Goal: Communication & Community: Answer question/provide support

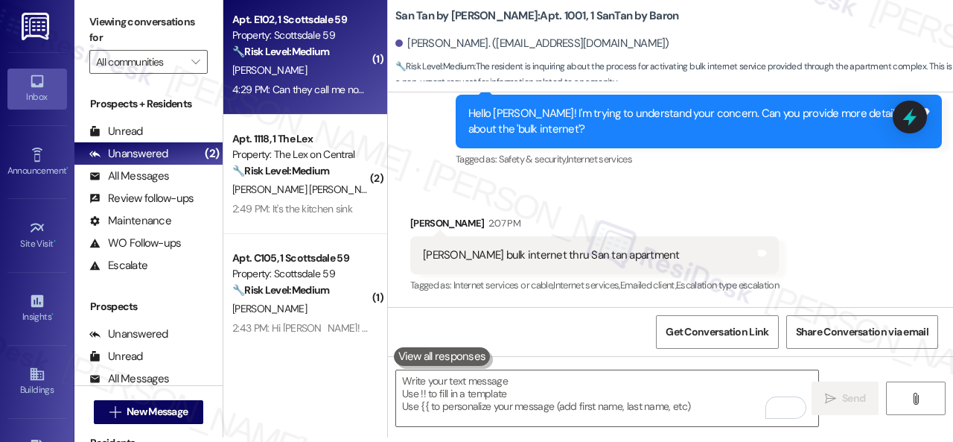
click at [314, 89] on div "4:29 PM: Can they call me now? 4:29 PM: Can they call me now?" at bounding box center [301, 89] width 138 height 13
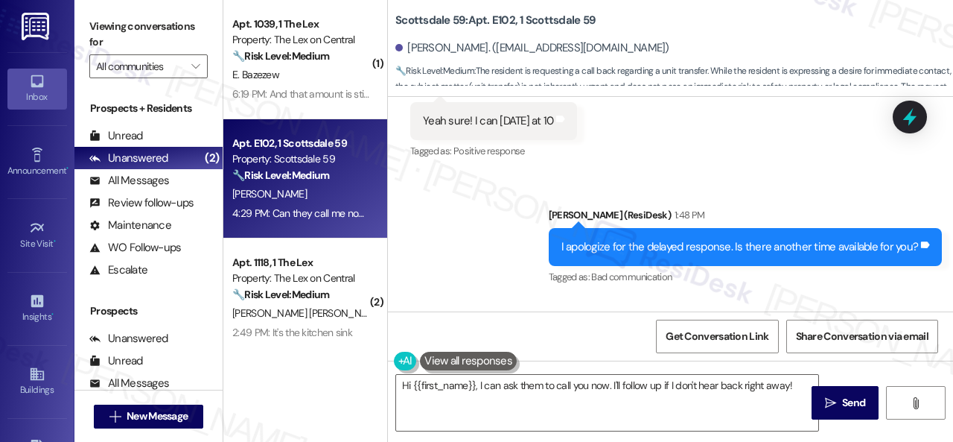
scroll to position [6944, 0]
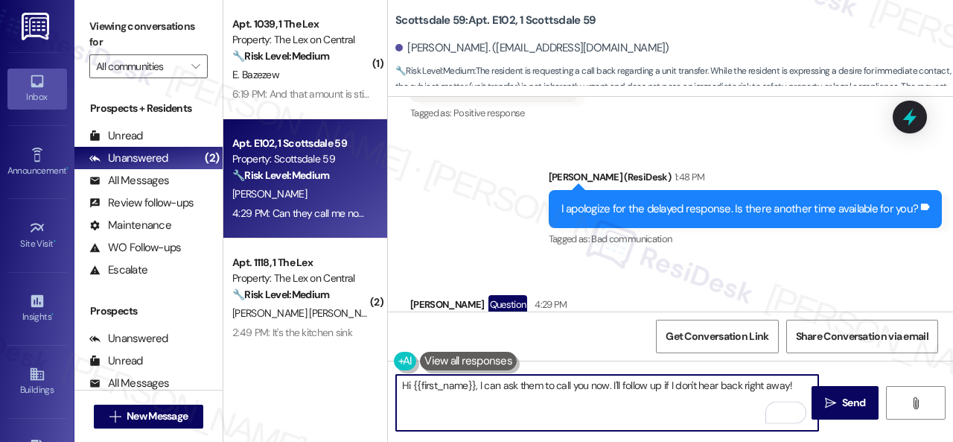
drag, startPoint x: 793, startPoint y: 388, endPoint x: 401, endPoint y: 378, distance: 391.8
click at [385, 386] on div "( 1 ) Apt. 1039, 1 The Lex Property: The Lex on Central 🔧 Risk Level: Medium Th…" at bounding box center [588, 221] width 730 height 442
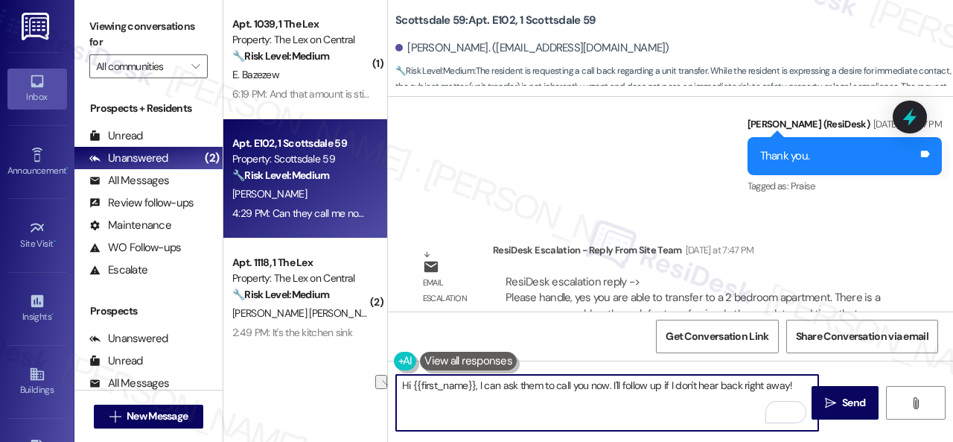
scroll to position [6423, 0]
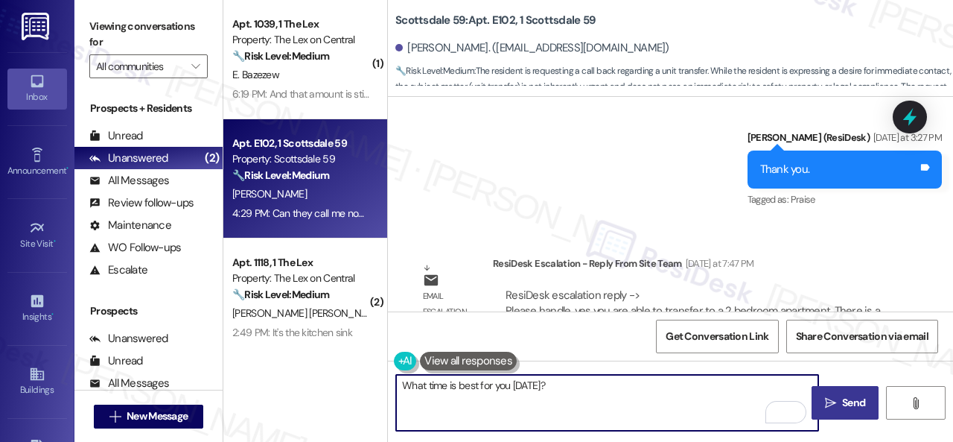
type textarea "What time is best for you on Monday?"
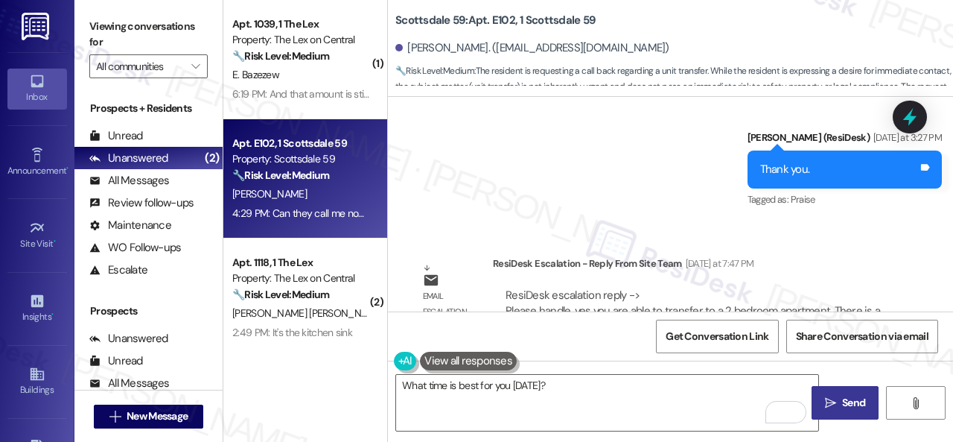
click at [850, 406] on span "Send" at bounding box center [853, 403] width 23 height 16
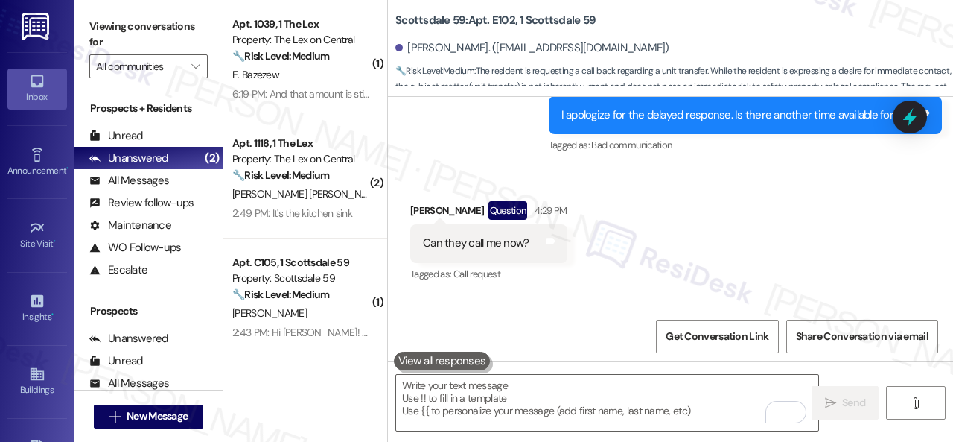
scroll to position [7048, 0]
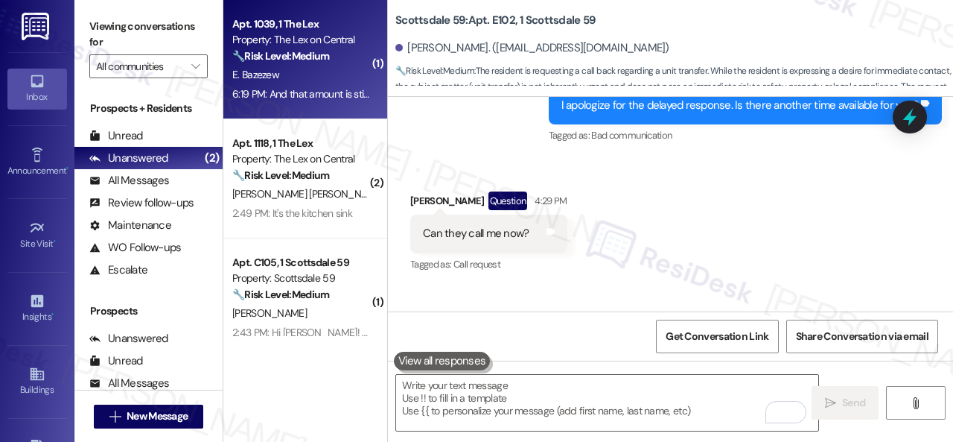
click at [359, 75] on div "Apt. 1039, 1 The Lex Property: The Lex on Central 🔧 Risk Level: Medium The resi…" at bounding box center [305, 59] width 164 height 119
type textarea "Fetching suggested responses. Please feel free to read through the conversation…"
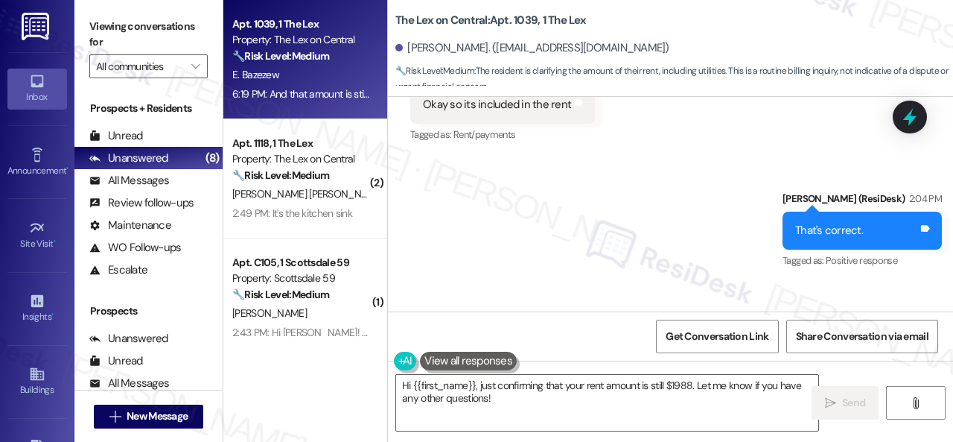
scroll to position [3319, 0]
click at [526, 22] on b "The Lex on Central: Apt. 1039, 1 The Lex" at bounding box center [490, 21] width 191 height 16
copy b "1039"
drag, startPoint x: 421, startPoint y: 257, endPoint x: 525, endPoint y: 246, distance: 104.0
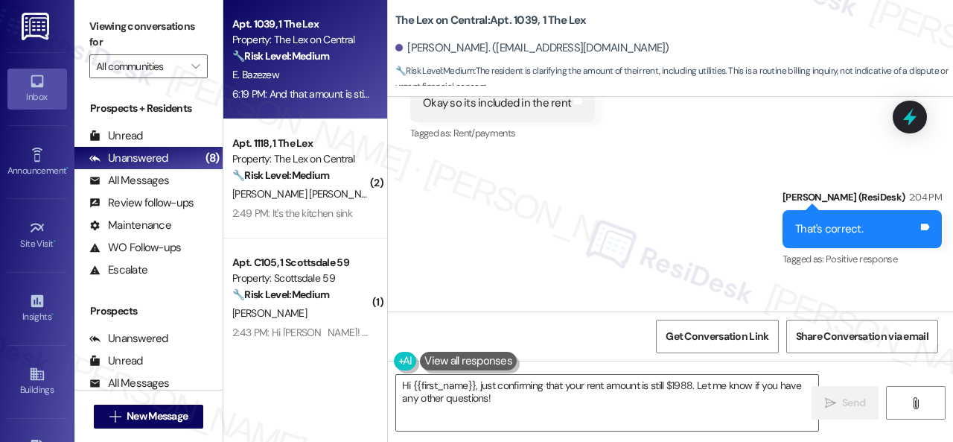
click at [525, 335] on div "And that amount is still 1988? Just to clarify sorry Tags and notes" at bounding box center [543, 354] width 267 height 38
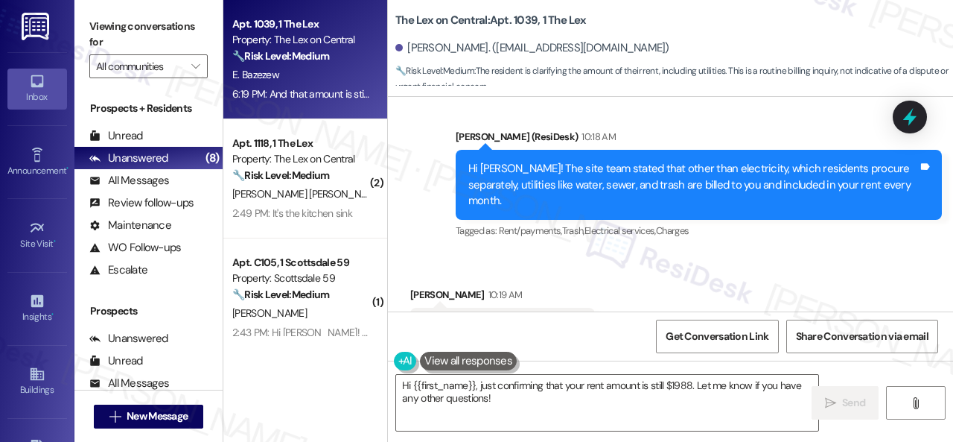
drag, startPoint x: 418, startPoint y: 227, endPoint x: 564, endPoint y: 234, distance: 146.1
click at [564, 308] on div "Okay so its included in the rent Tags and notes" at bounding box center [502, 327] width 185 height 38
copy div "Okay so its included in the rent"
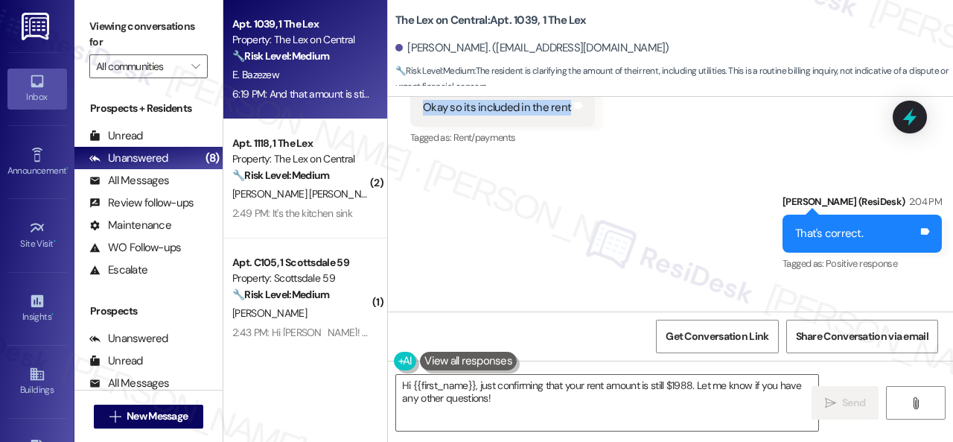
scroll to position [3319, 0]
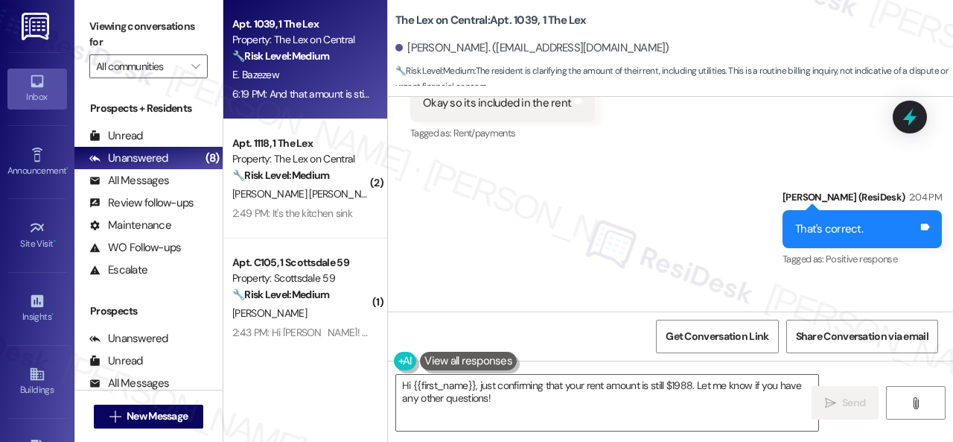
drag, startPoint x: 421, startPoint y: 262, endPoint x: 622, endPoint y: 258, distance: 201.1
click at [622, 346] on div "And that amount is still 1988? Just to clarify sorry" at bounding box center [538, 354] width 234 height 16
copy div "And that amount is still 1988? Just to clarify"
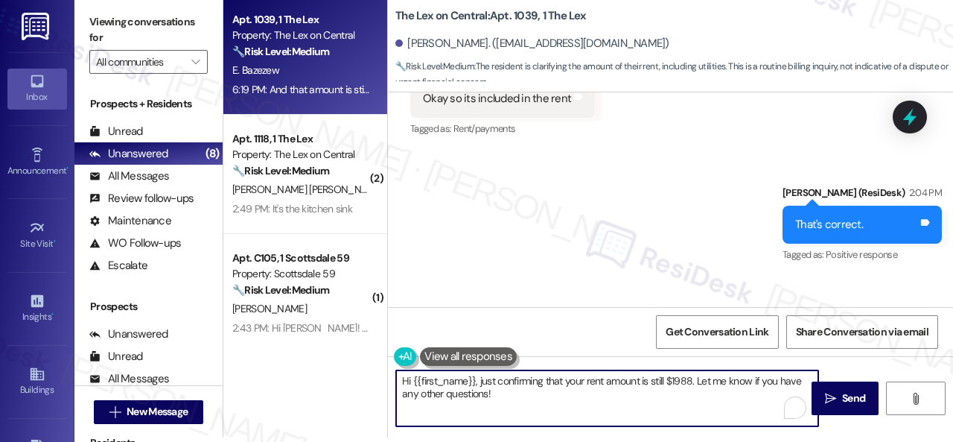
drag, startPoint x: 509, startPoint y: 391, endPoint x: 341, endPoint y: 352, distance: 172.7
click at [359, 356] on div "Apt. 1039, 1 The Lex Property: The Lex on Central 🔧 Risk Level: Medium The resi…" at bounding box center [588, 217] width 730 height 442
type textarea "I'll forward your question to the site team. I appreciate your patience."
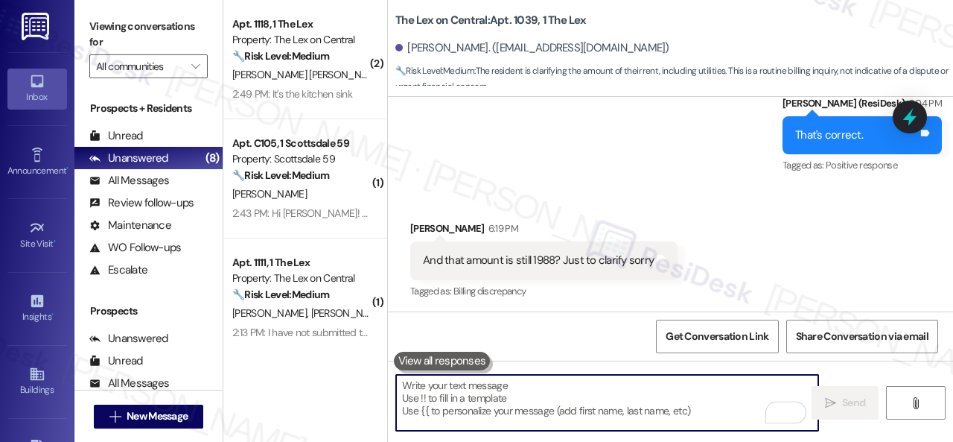
scroll to position [3423, 0]
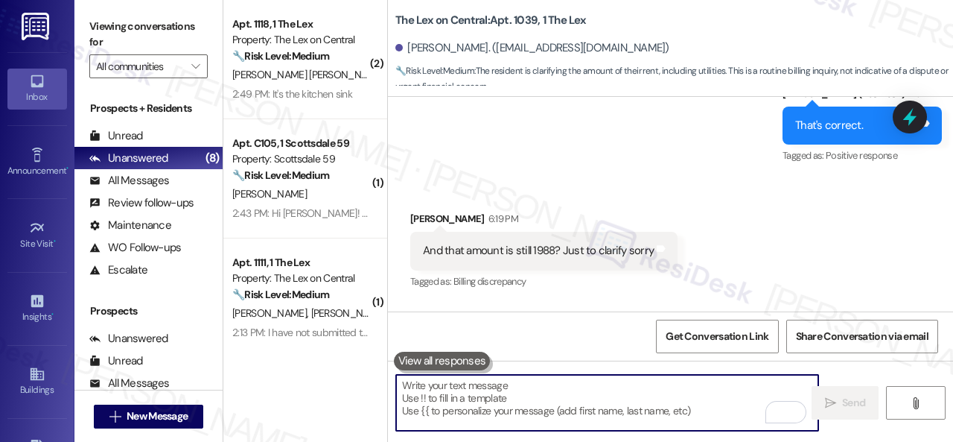
click at [343, 59] on div "🔧 Risk Level: Medium The resident is requesting a new faucet because it is gett…" at bounding box center [301, 56] width 138 height 16
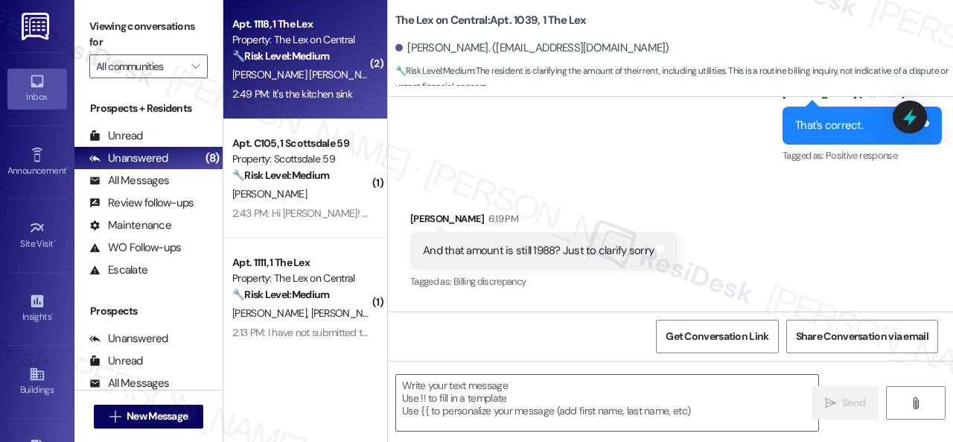
type textarea "Fetching suggested responses. Please feel free to read through the conversation…"
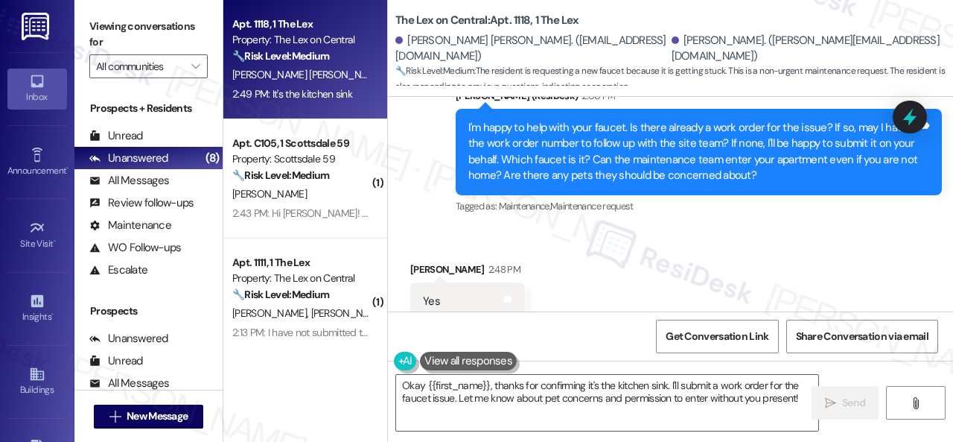
scroll to position [740, 0]
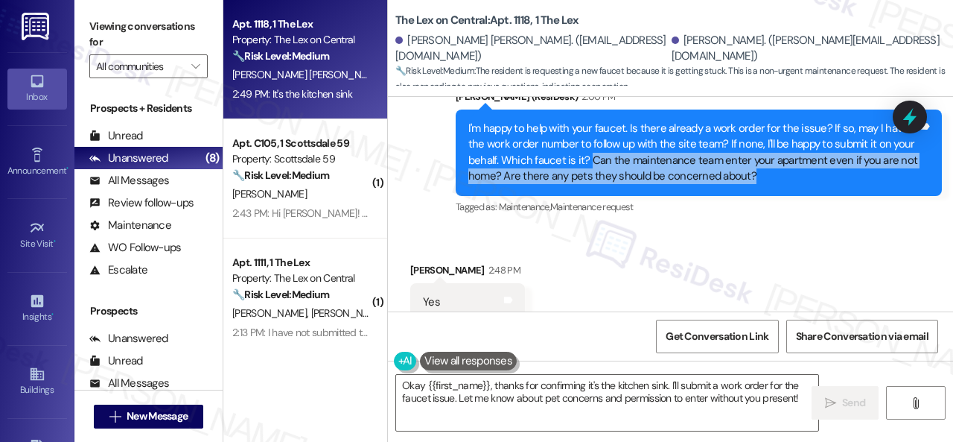
drag, startPoint x: 590, startPoint y: 159, endPoint x: 774, endPoint y: 175, distance: 185.4
click at [774, 175] on div "I'm happy to help with your faucet. Is there already a work order for the issue…" at bounding box center [693, 153] width 450 height 64
copy div "Can the maintenance team enter your apartment even if you are not home? Are the…"
click at [602, 390] on textarea "Okay {{first_name}}, thanks for confirming it's the kitchen sink. I'll submit a…" at bounding box center [607, 403] width 422 height 56
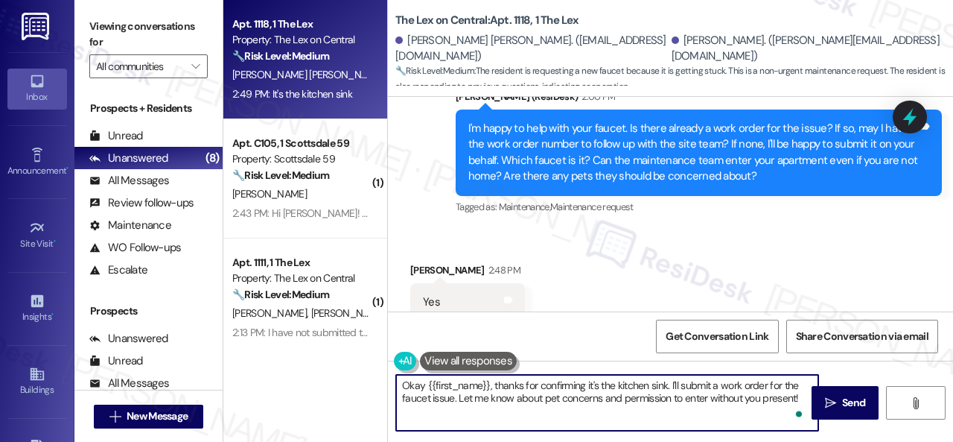
paste textarea "Can the maintenance team enter your apartment even if you are not home? Are the…"
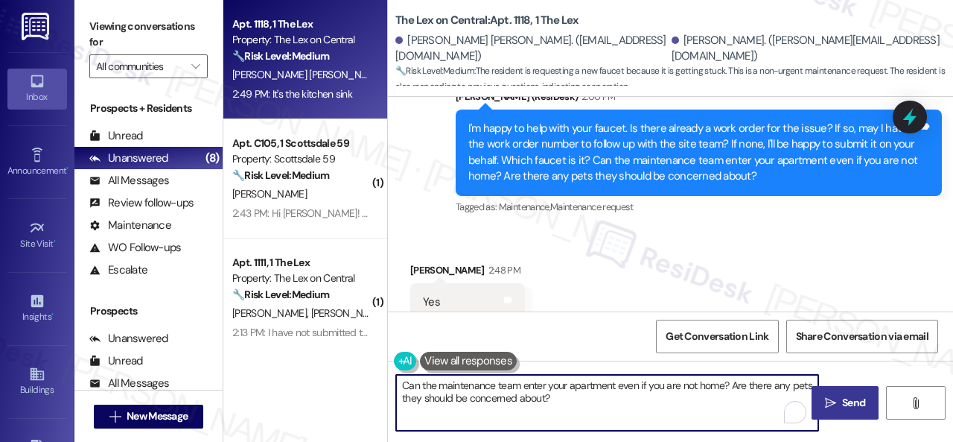
type textarea "Can the maintenance team enter your apartment even if you are not home? Are the…"
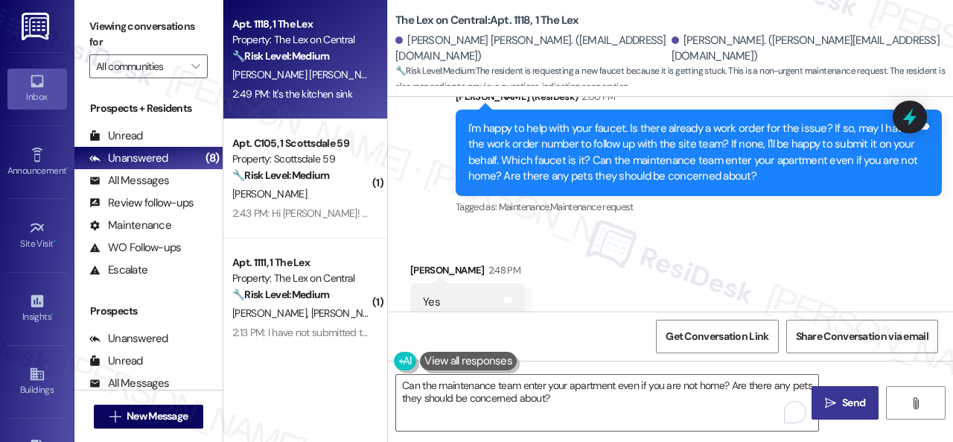
click at [844, 402] on span "Send" at bounding box center [853, 403] width 23 height 16
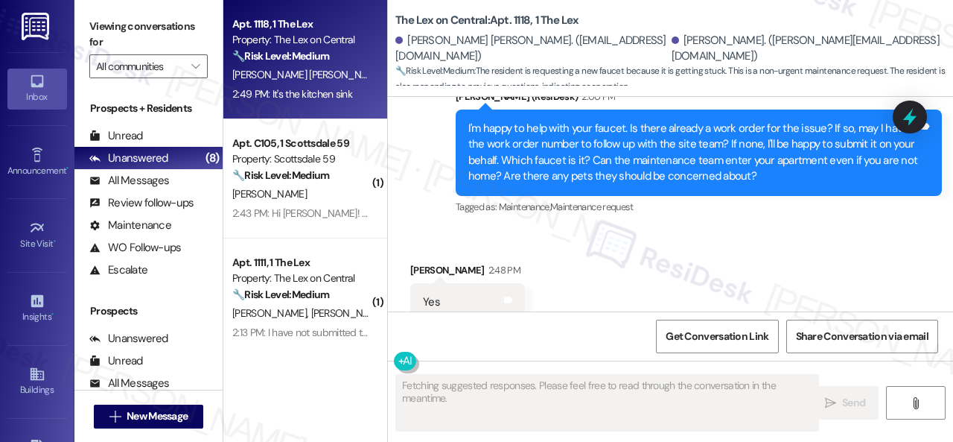
scroll to position [888, 0]
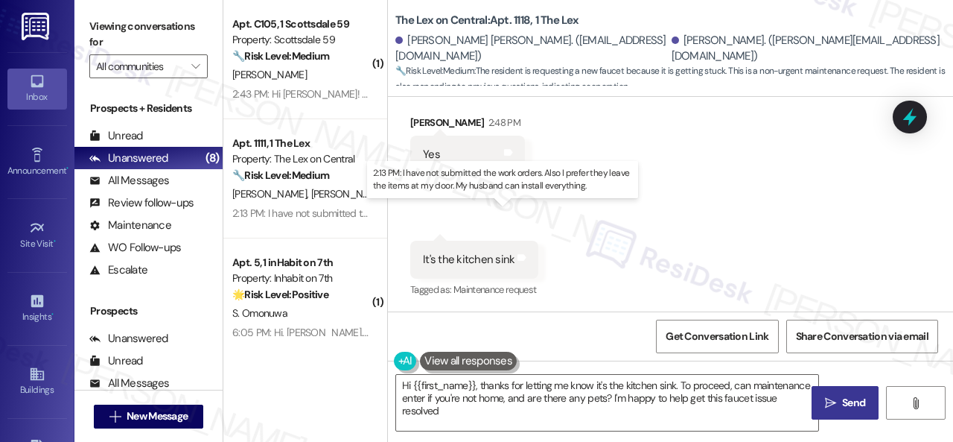
type textarea "Hi {{first_name}}, thanks for letting me know it's the kitchen sink. To proceed…"
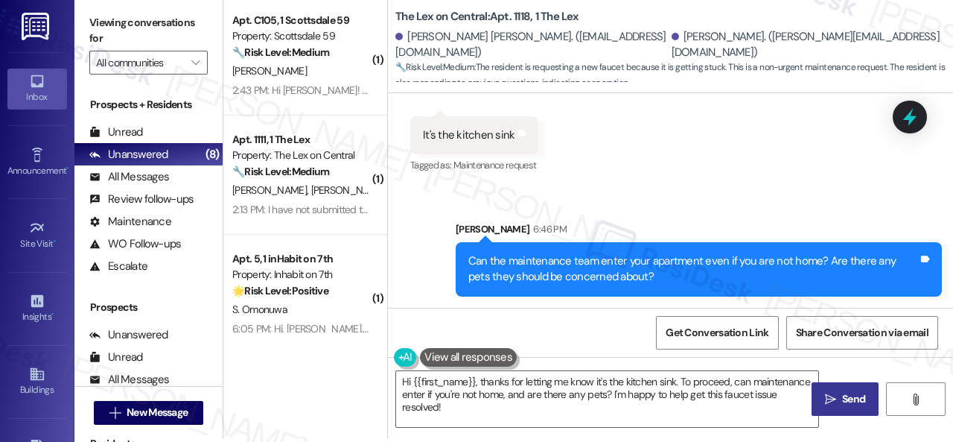
scroll to position [4, 0]
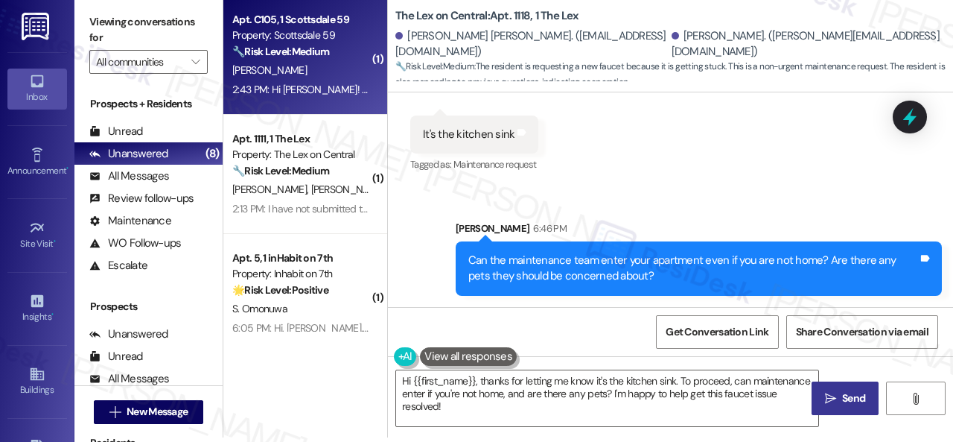
click at [329, 66] on div "[PERSON_NAME]" at bounding box center [301, 70] width 141 height 19
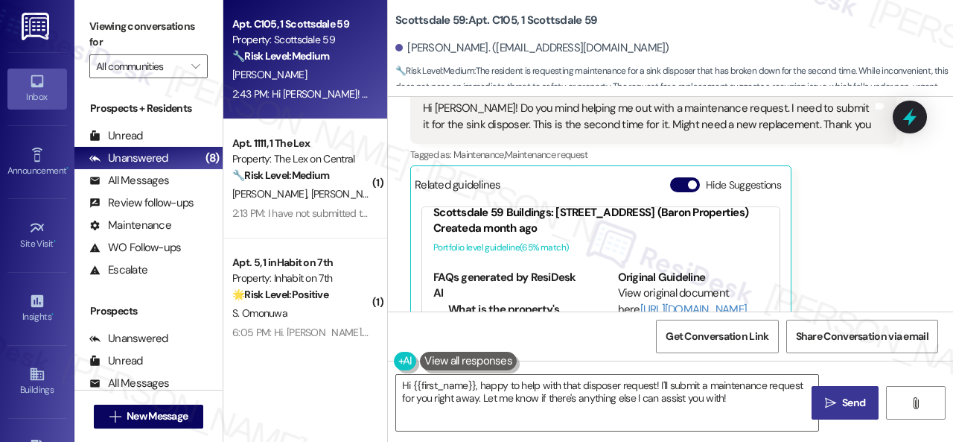
scroll to position [64, 0]
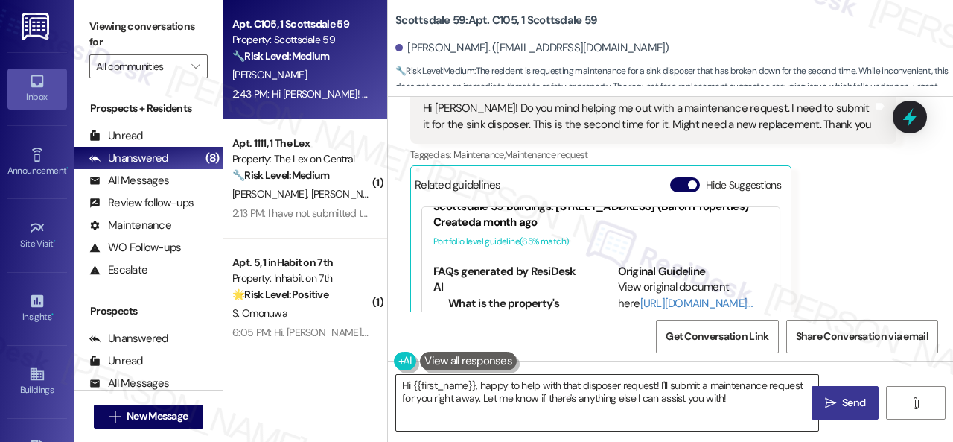
click at [739, 398] on textarea "Hi {{first_name}}, happy to help with that disposer request! I'll submit a main…" at bounding box center [607, 403] width 422 height 56
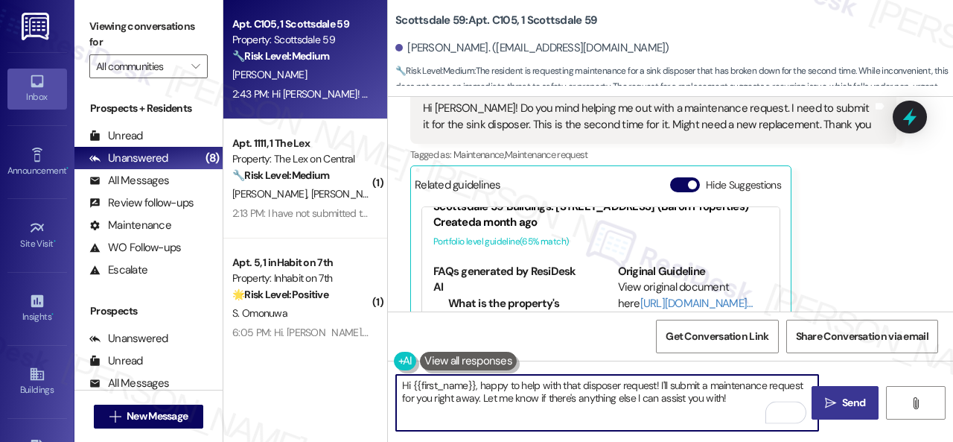
drag, startPoint x: 659, startPoint y: 386, endPoint x: 725, endPoint y: 413, distance: 71.5
click at [725, 413] on textarea "Hi {{first_name}}, happy to help with that disposer request! I'll submit a main…" at bounding box center [607, 403] width 422 height 56
paste textarea "Please provide as much detail as possible about the issue and include photos if…"
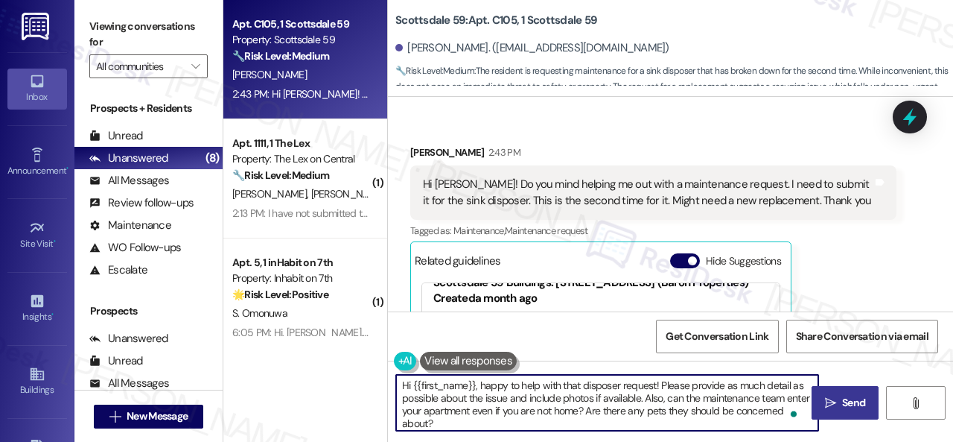
scroll to position [4036, 0]
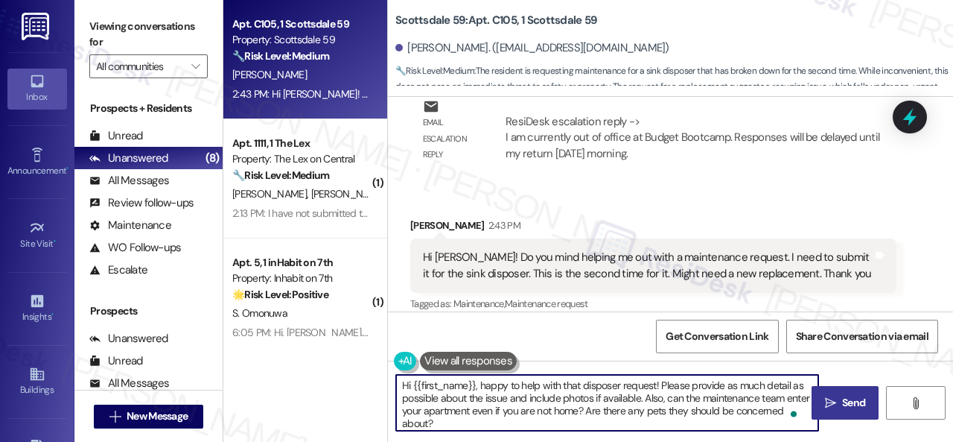
drag, startPoint x: 584, startPoint y: 385, endPoint x: 621, endPoint y: 390, distance: 37.6
click at [621, 390] on textarea "Hi {{first_name}}, happy to help with that disposer request! Please provide as …" at bounding box center [607, 403] width 422 height 56
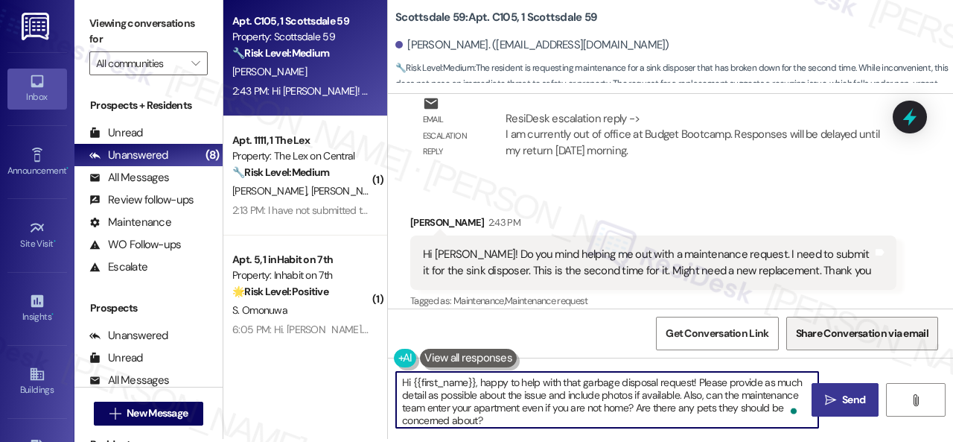
scroll to position [4, 0]
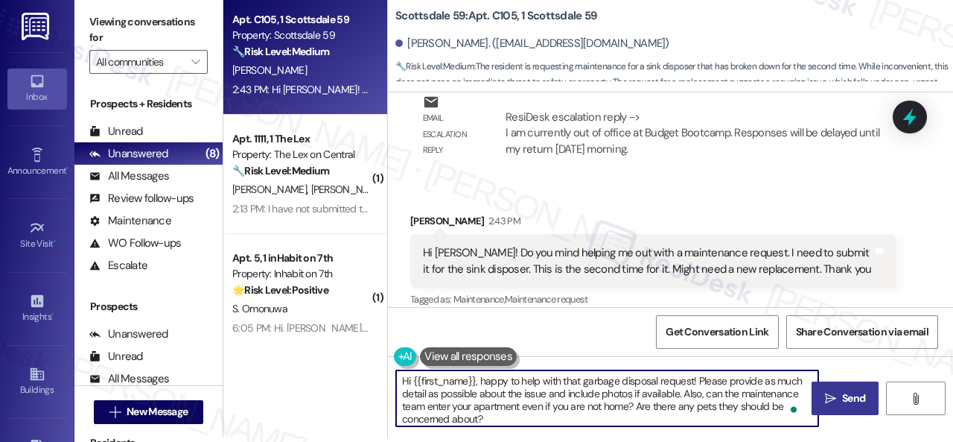
type textarea "Hi {{first_name}}, happy to help with that garbage disposal request! Please pro…"
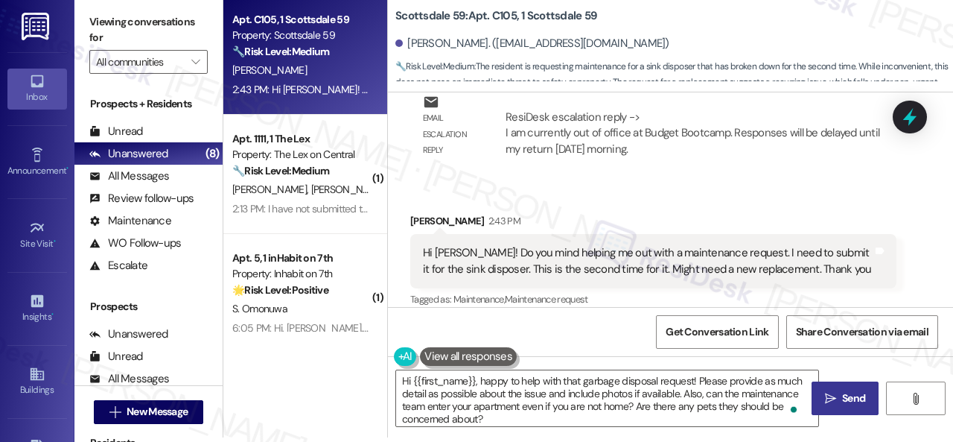
click at [842, 397] on span "Send" at bounding box center [853, 398] width 23 height 16
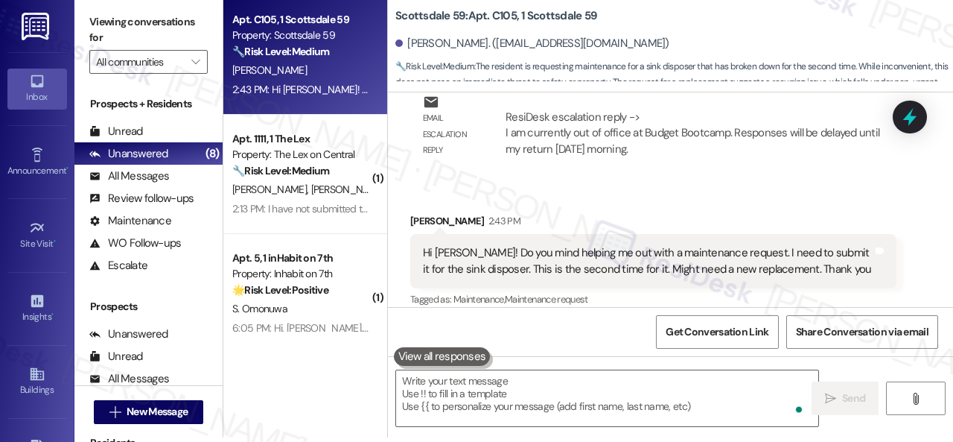
scroll to position [4185, 0]
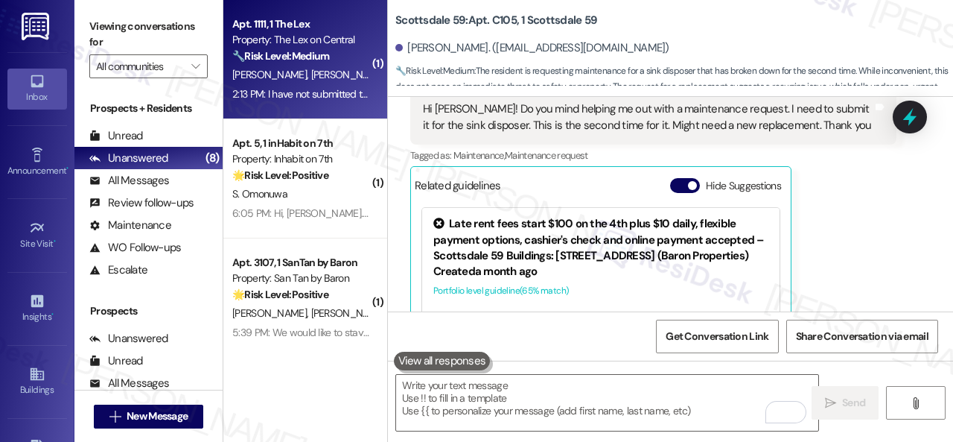
click at [344, 63] on div "🔧 Risk Level: Medium The resident is requesting routine maintenance items (AC f…" at bounding box center [301, 56] width 138 height 16
type textarea "Fetching suggested responses. Please feel free to read through the conversation…"
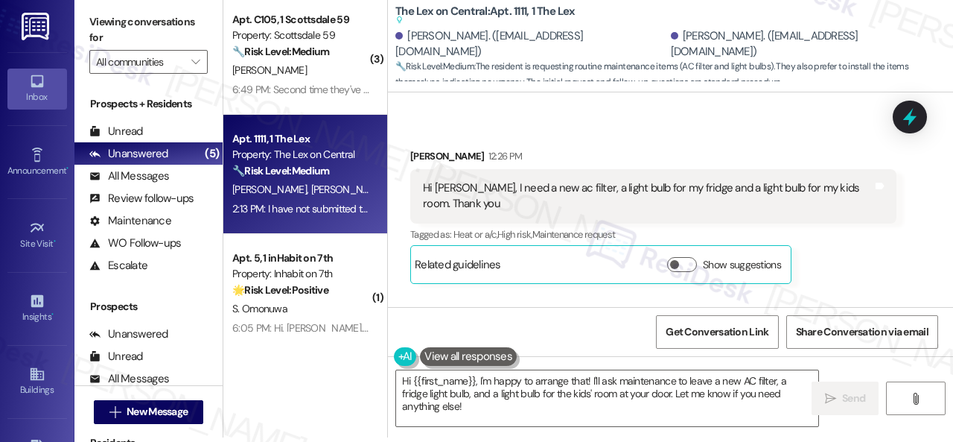
scroll to position [1127, 0]
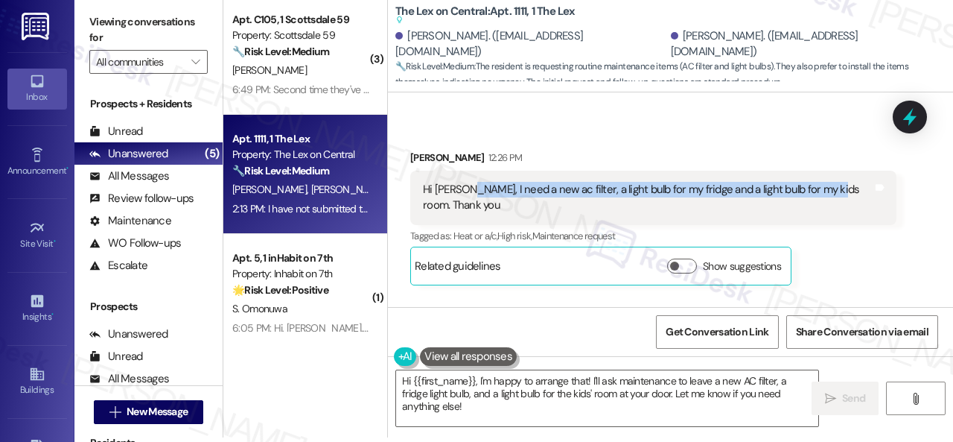
drag, startPoint x: 463, startPoint y: 191, endPoint x: 829, endPoint y: 190, distance: 366.3
click at [829, 190] on div "Hi [PERSON_NAME], I need a new ac filter, a light bulb for my fridge and a ligh…" at bounding box center [648, 198] width 450 height 32
copy div "I need a new ac filter, a light bulb for my fridge and a light bulb for my kids…"
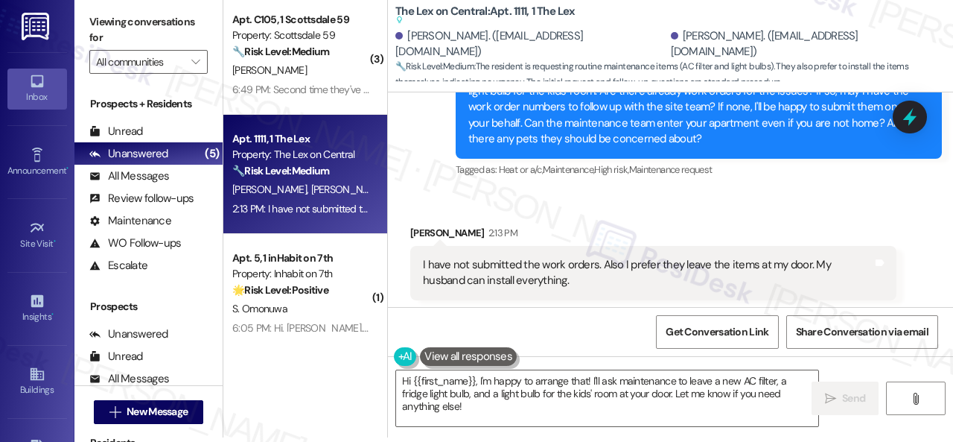
scroll to position [1425, 0]
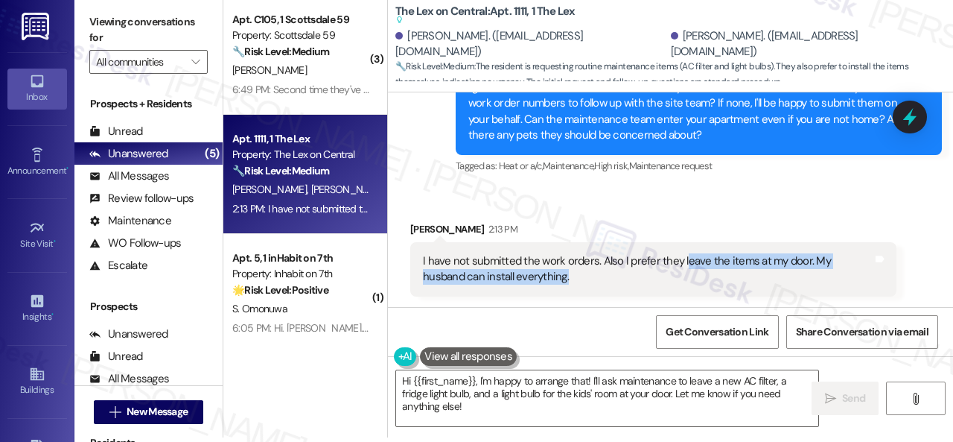
drag, startPoint x: 679, startPoint y: 258, endPoint x: 675, endPoint y: 279, distance: 21.3
click at [675, 279] on div "I have not submitted the work orders. Also I prefer they leave the items at my …" at bounding box center [648, 269] width 450 height 32
copy div "eave the items at my door. My husband can install everything."
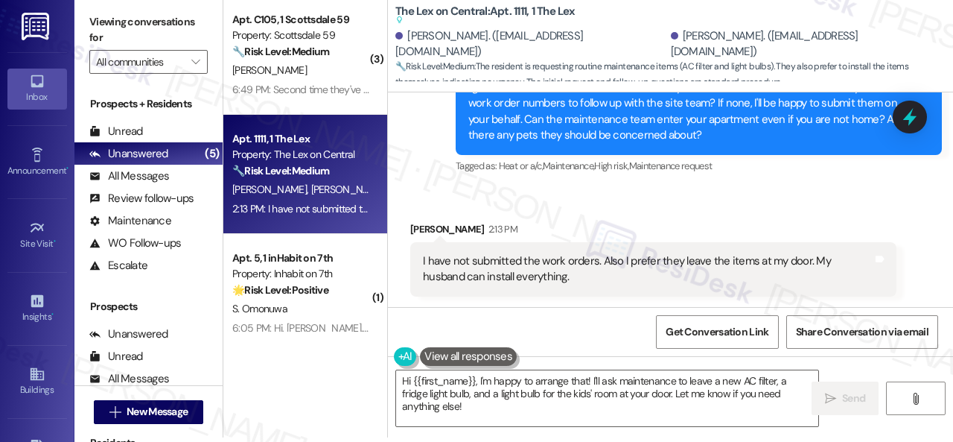
click at [730, 217] on div "Received via SMS Maria Rodriquez 2:13 PM I have not submitted the work orders. …" at bounding box center [653, 259] width 509 height 98
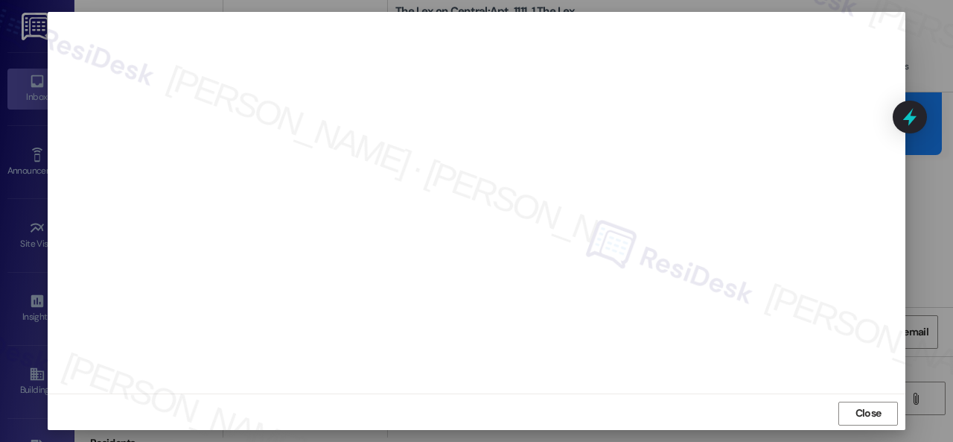
scroll to position [19, 0]
click at [856, 415] on span "Close" at bounding box center [869, 411] width 26 height 16
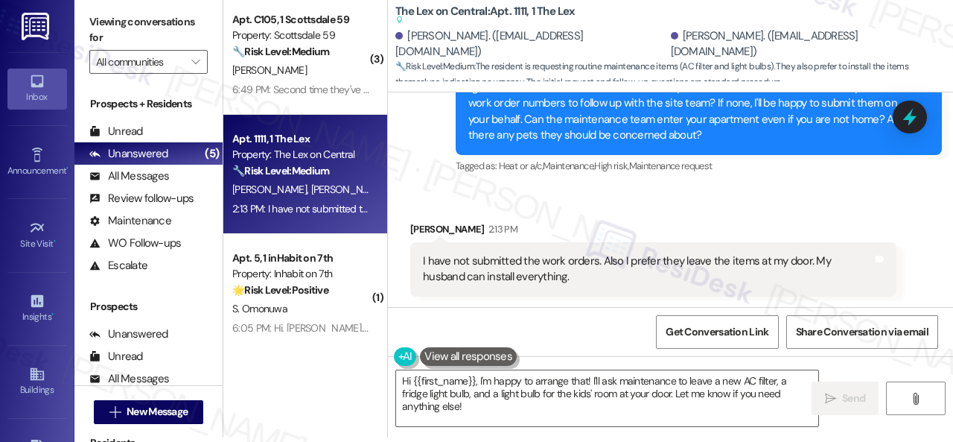
click at [688, 206] on div "Received via SMS Maria Rodriquez 2:13 PM I have not submitted the work orders. …" at bounding box center [670, 248] width 565 height 120
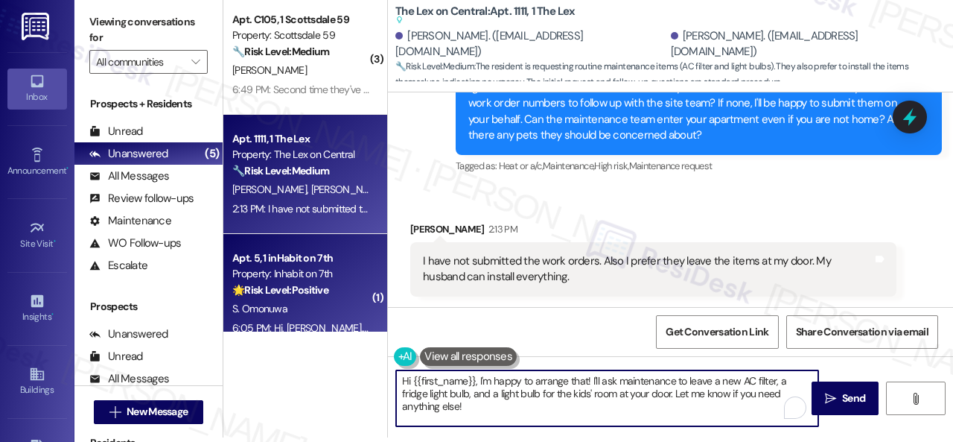
drag, startPoint x: 481, startPoint y: 410, endPoint x: 258, endPoint y: 327, distance: 238.4
click at [258, 327] on div "( 3 ) Apt. C105, 1 Scottsdale 59 Property: Scottsdale 59 🔧 Risk Level: Medium T…" at bounding box center [588, 217] width 730 height 442
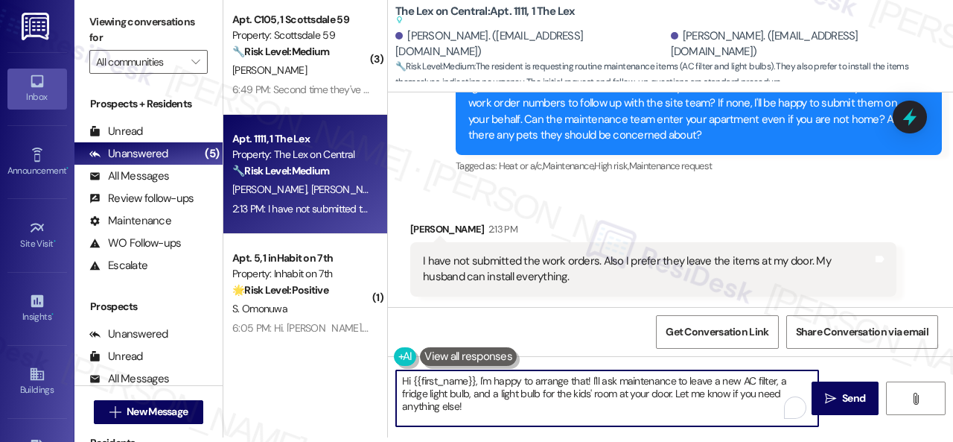
paste textarea "Thank you. I've submitted a work order on your behalf and notified the site tea…"
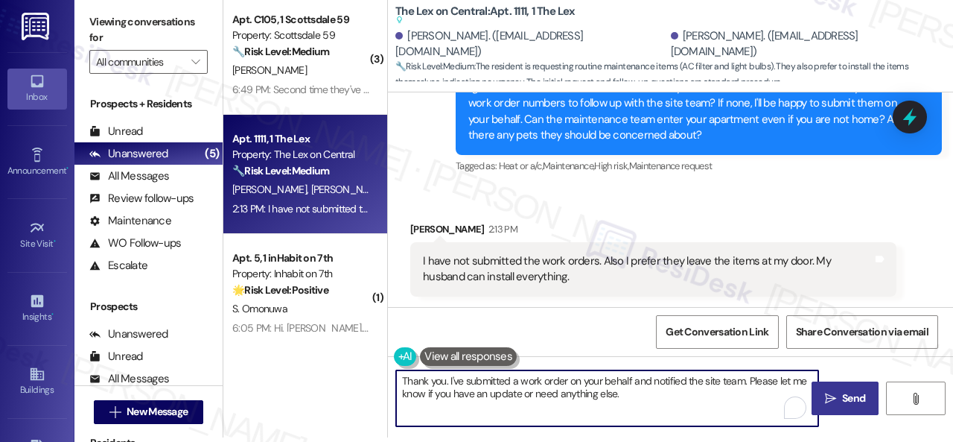
type textarea "Thank you. I've submitted a work order on your behalf and notified the site tea…"
click at [829, 391] on span " Send" at bounding box center [845, 398] width 47 height 16
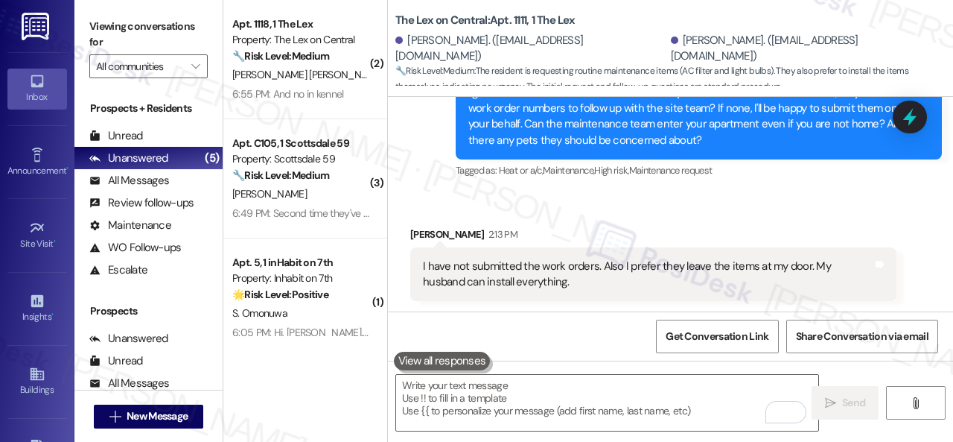
scroll to position [1507, 0]
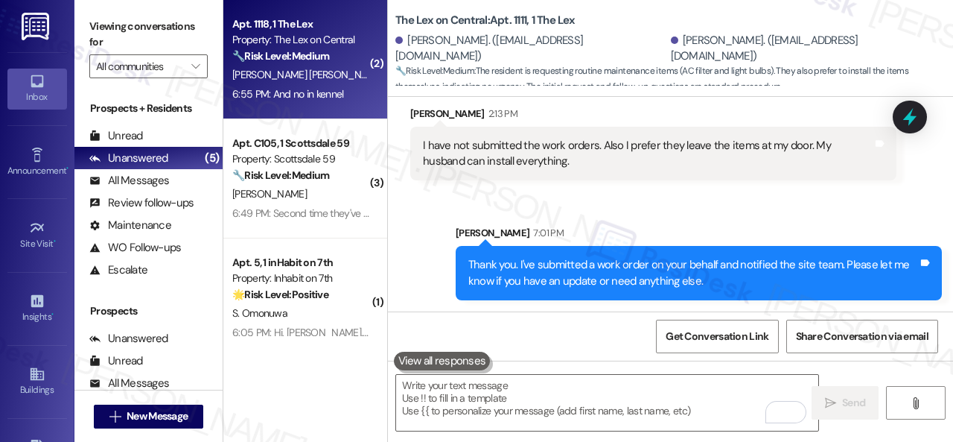
click at [388, 80] on span "[PERSON_NAME]" at bounding box center [425, 74] width 74 height 13
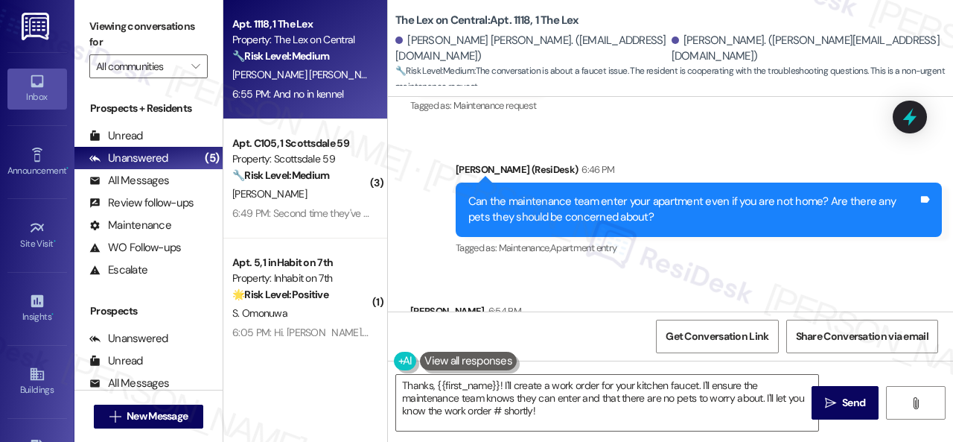
scroll to position [1036, 0]
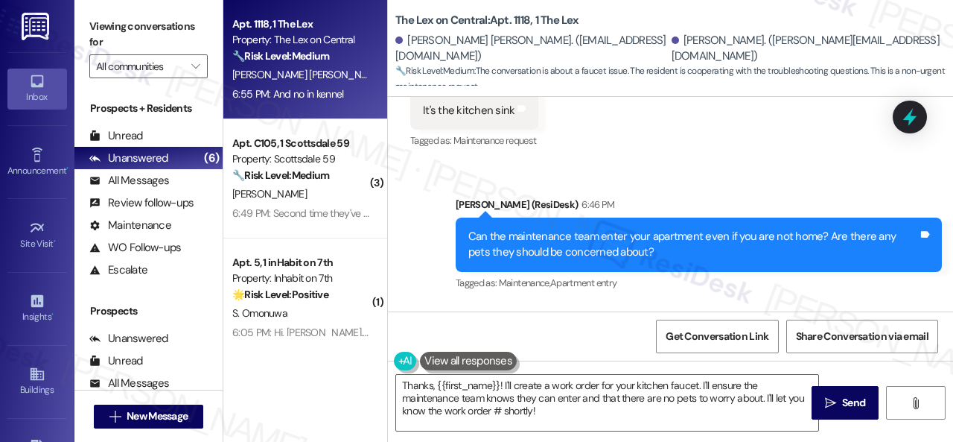
click at [636, 153] on div "Received via SMS Antonio Loza 2:48 PM Yes Tags and notes Tagged as: Positive re…" at bounding box center [670, 47] width 565 height 231
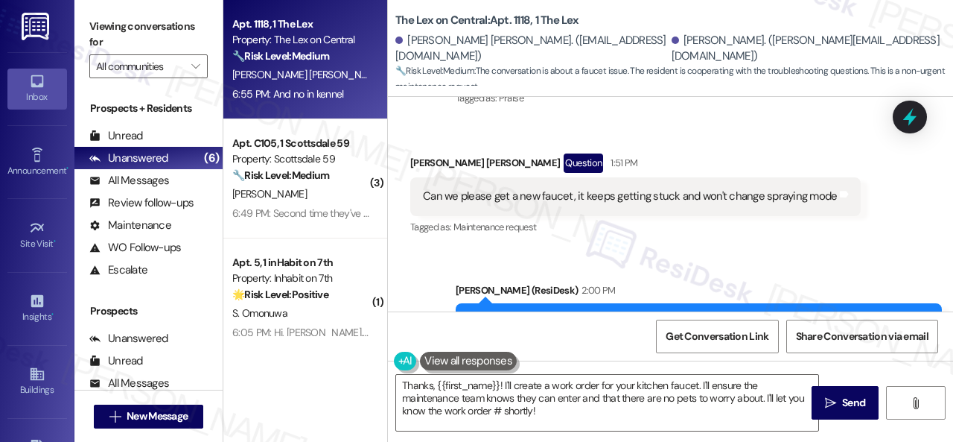
scroll to position [517, 0]
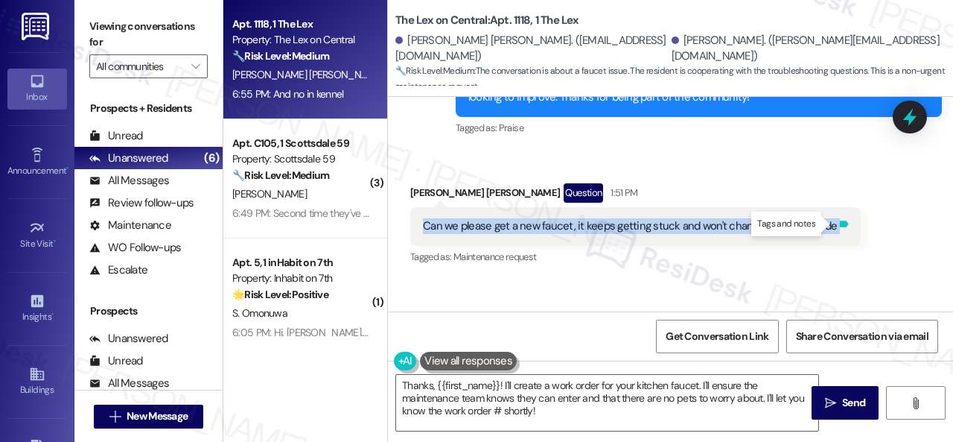
drag, startPoint x: 418, startPoint y: 227, endPoint x: 830, endPoint y: 227, distance: 411.8
click at [830, 227] on div "Can we please get a new faucet, it keeps getting stuck and won't change sprayin…" at bounding box center [635, 226] width 450 height 38
copy div "Can we please get a new faucet, it keeps getting stuck and won't change sprayin…"
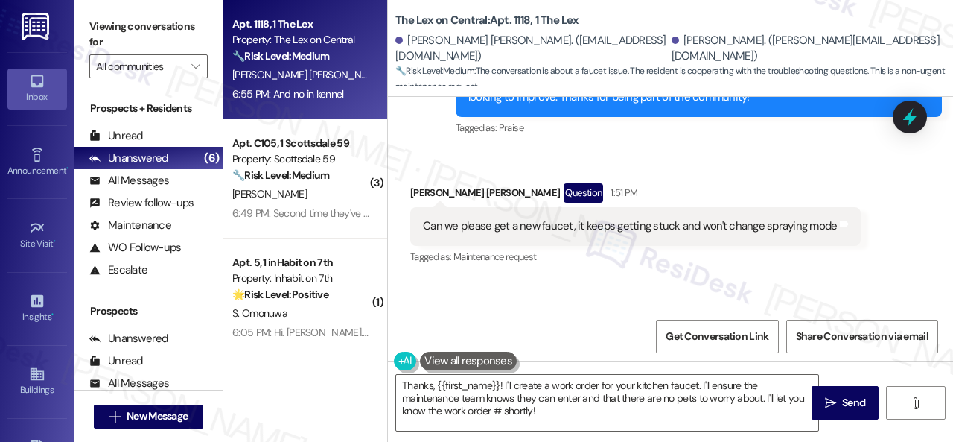
click at [740, 161] on div "Received via SMS Kevin Martinez Acosta Question 1:51 PM Can we please get a new…" at bounding box center [670, 214] width 565 height 129
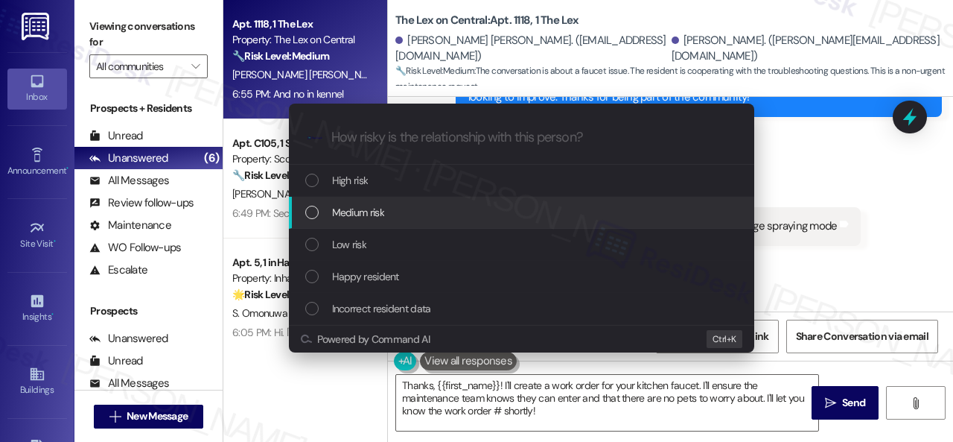
click at [794, 171] on div "Escalate Conversation How risky is the relationship with this person? Topics (e…" at bounding box center [476, 221] width 953 height 442
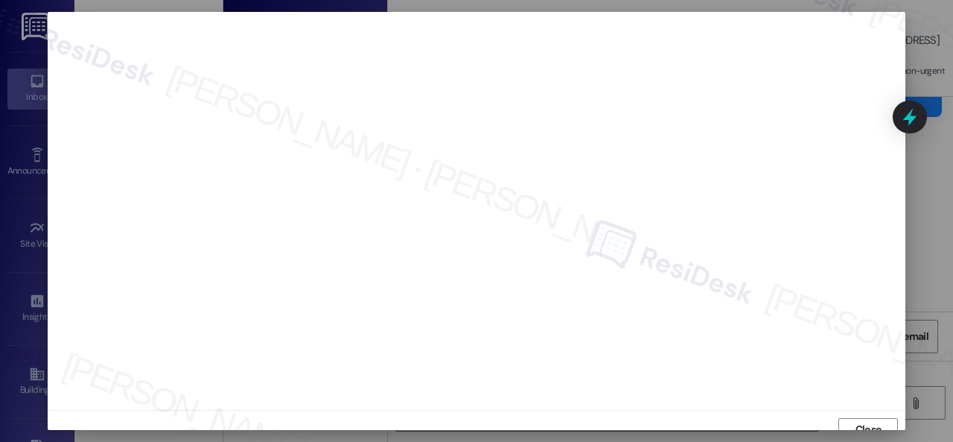
scroll to position [11, 0]
click at [872, 425] on span "Close" at bounding box center [869, 418] width 26 height 16
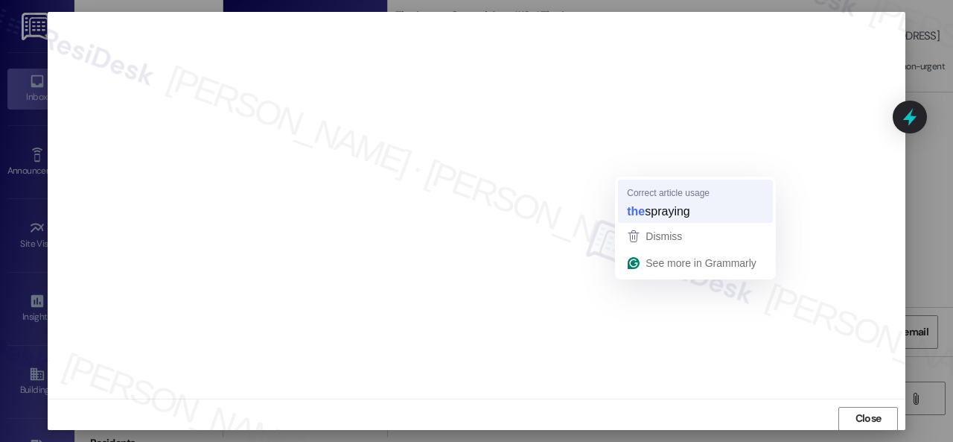
click at [635, 208] on strong "the" at bounding box center [636, 211] width 18 height 16
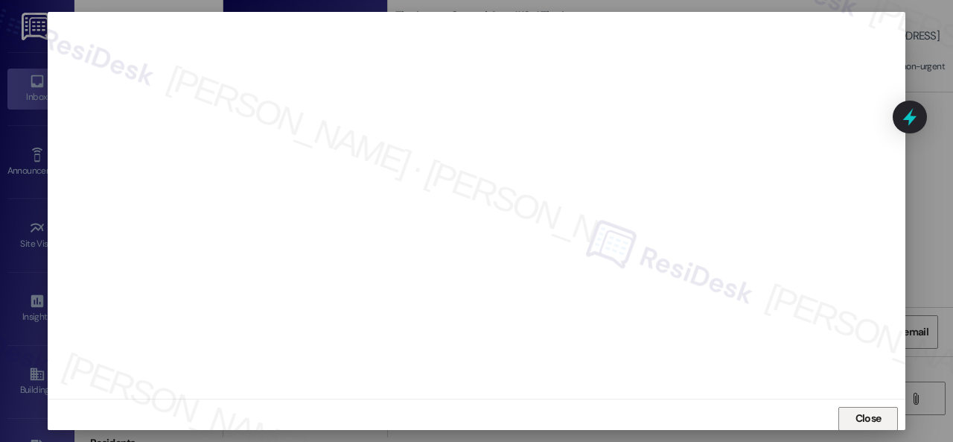
click at [859, 415] on span "Close" at bounding box center [869, 418] width 26 height 16
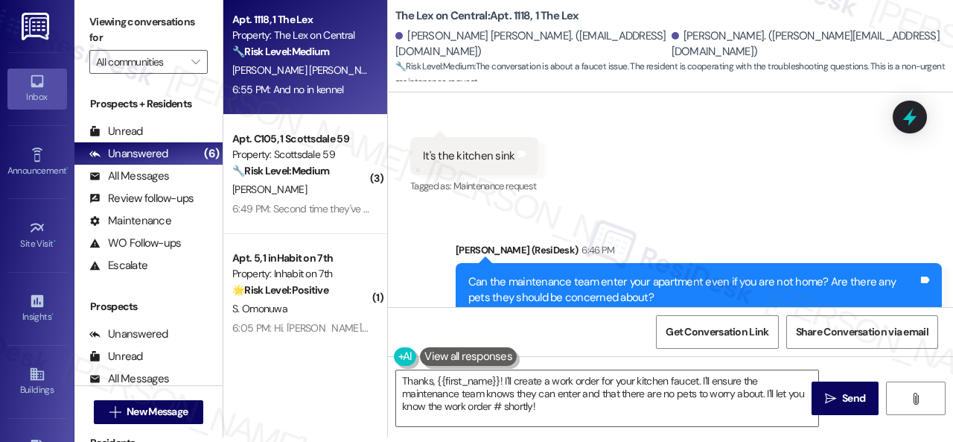
scroll to position [964, 0]
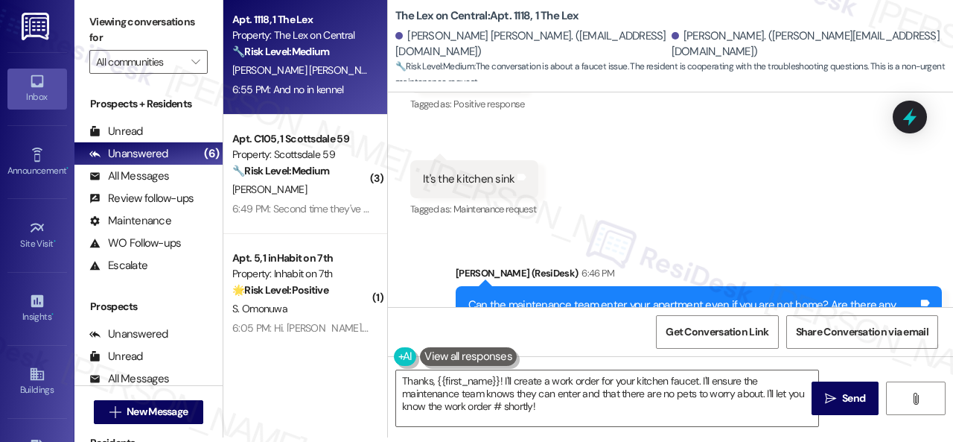
drag, startPoint x: 622, startPoint y: 130, endPoint x: 633, endPoint y: 196, distance: 66.3
click at [622, 130] on div "Received via SMS Antonio Loza 2:48 PM Yes Tags and notes Tagged as: Positive re…" at bounding box center [670, 116] width 565 height 231
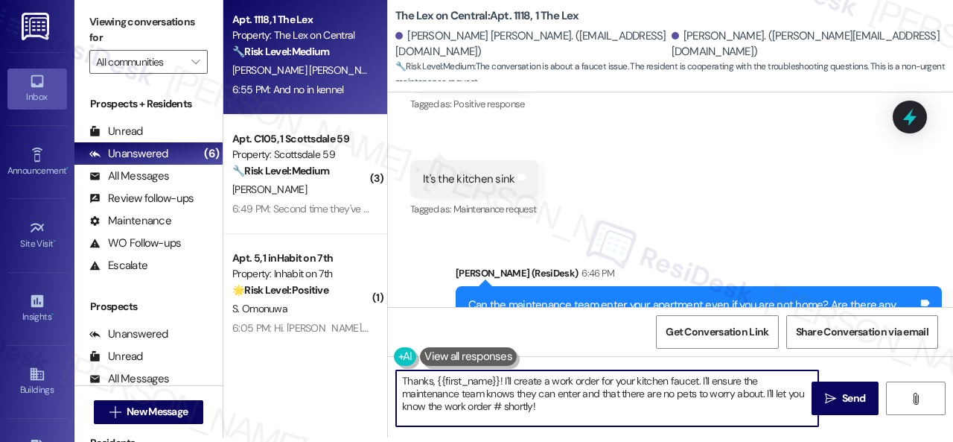
drag, startPoint x: 569, startPoint y: 404, endPoint x: 349, endPoint y: 343, distance: 228.0
click at [349, 343] on div "Apt. 1118, 1 The Lex Property: The Lex on Central 🔧 Risk Level: Medium The conv…" at bounding box center [588, 217] width 730 height 442
paste textarea "you. I've submitted a work order on your behalf and notified the site team. Ple…"
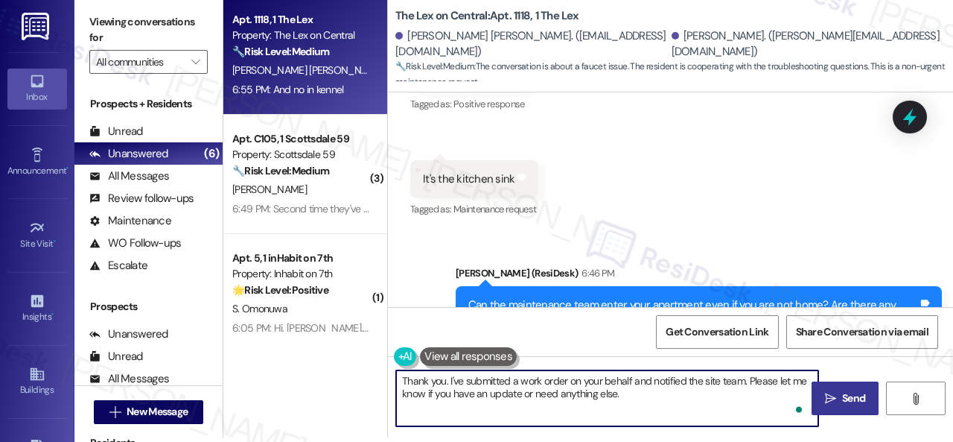
type textarea "Thank you. I've submitted a work order on your behalf and notified the site tea…"
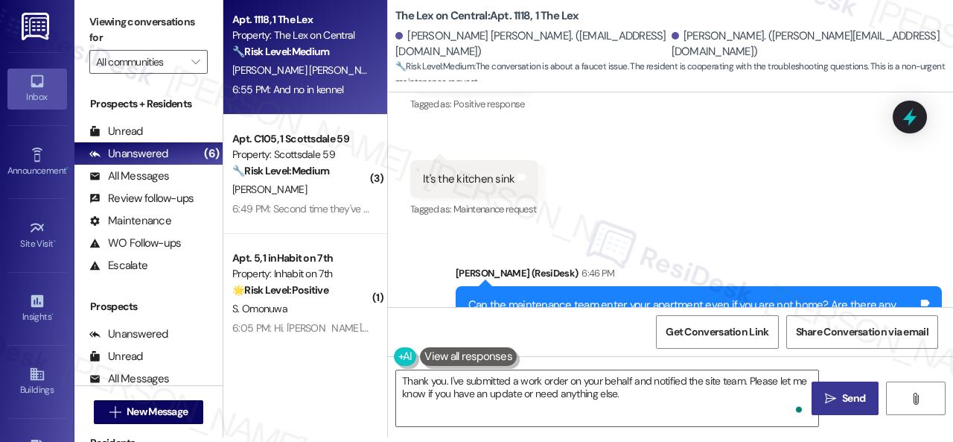
click at [838, 410] on button " Send" at bounding box center [845, 398] width 67 height 34
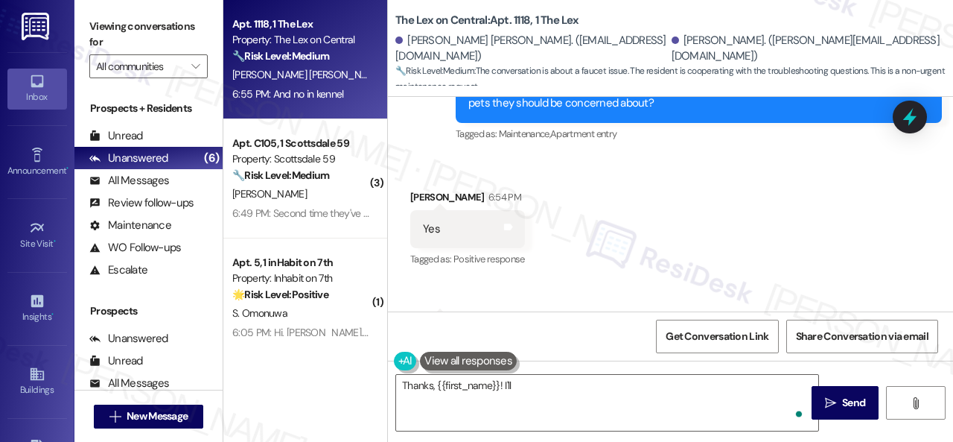
scroll to position [1260, 0]
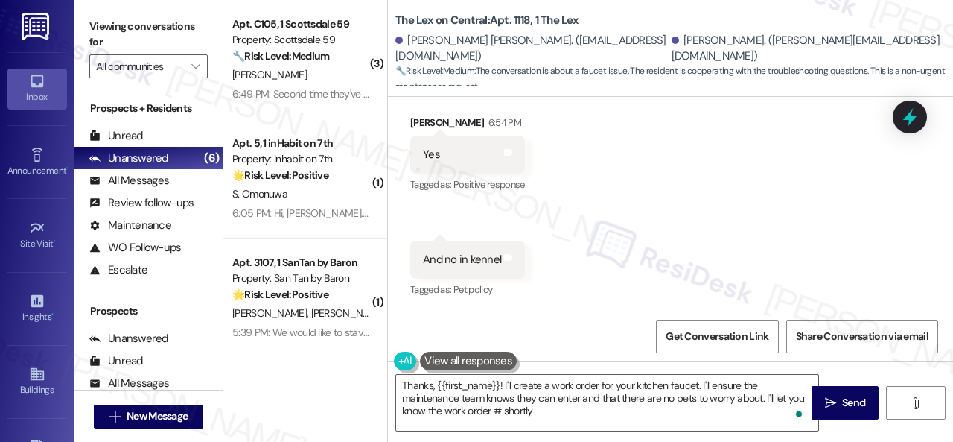
type textarea "Thanks, {{first_name}}! I'll create a work order for your kitchen faucet. I'll …"
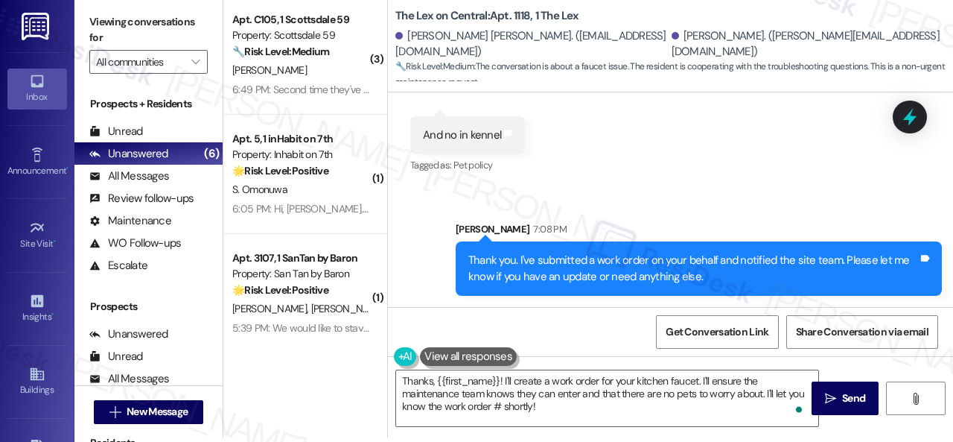
scroll to position [1380, 0]
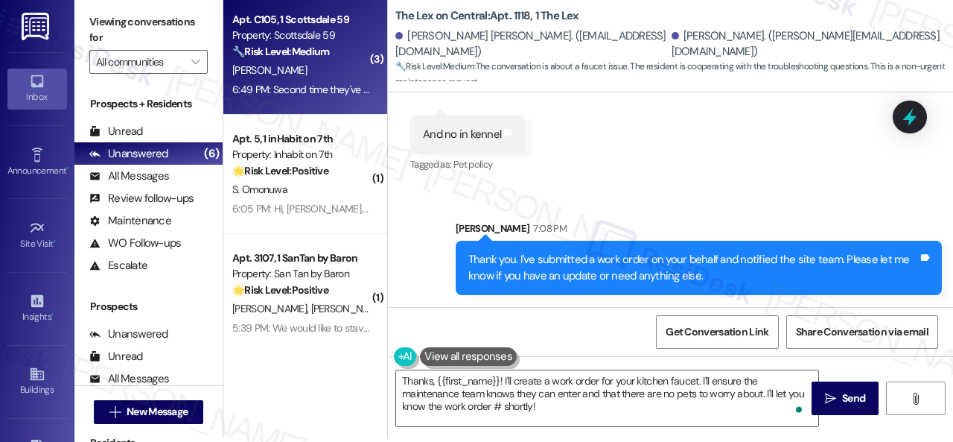
click at [337, 66] on div "[PERSON_NAME]" at bounding box center [301, 70] width 141 height 19
type textarea "Fetching suggested responses. Please feel free to read through the conversation…"
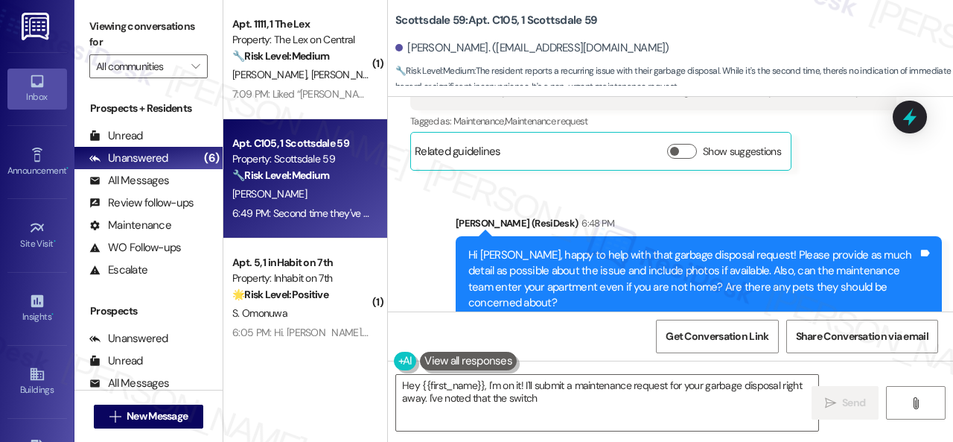
scroll to position [4368, 0]
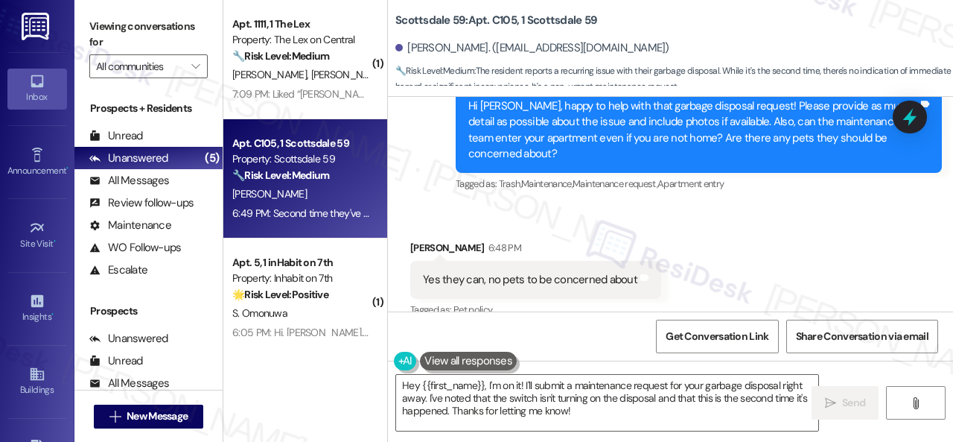
click at [841, 269] on div "Received via SMS [PERSON_NAME] 6:48 PM Yes they can, no pets to be concerned ab…" at bounding box center [670, 373] width 565 height 335
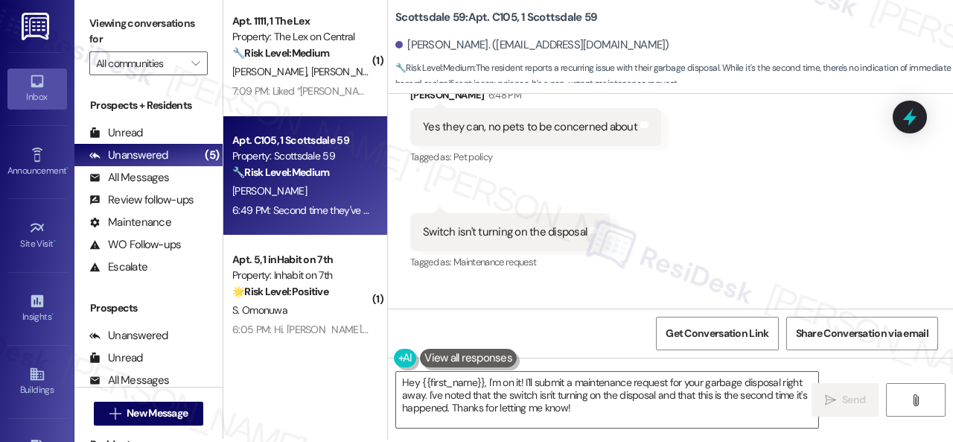
scroll to position [4, 0]
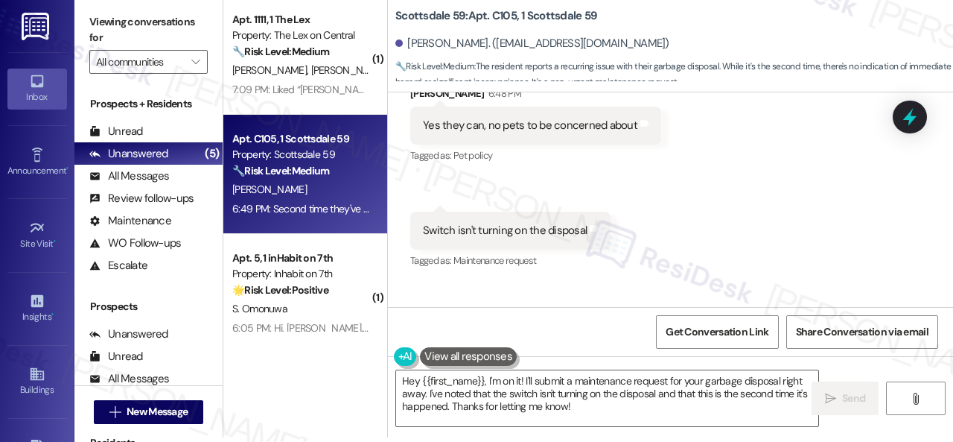
click at [714, 241] on div "Received via SMS [PERSON_NAME] 6:48 PM Yes they can, no pets to be concerned ab…" at bounding box center [670, 219] width 565 height 335
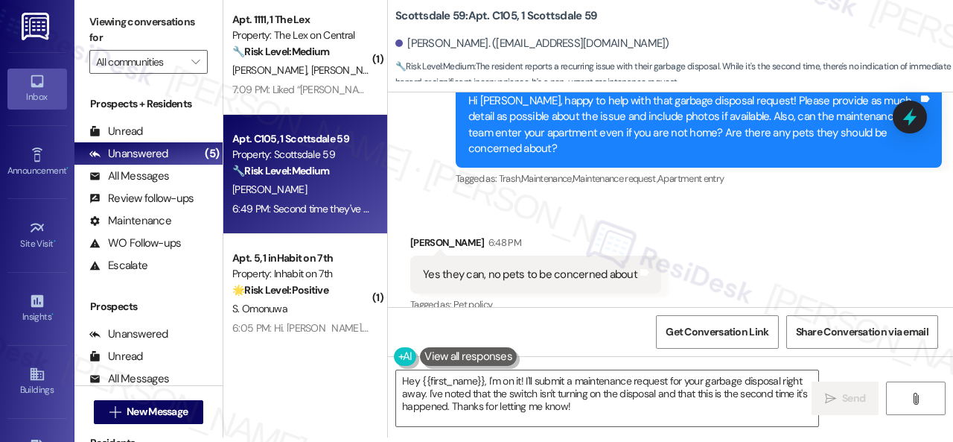
scroll to position [4517, 0]
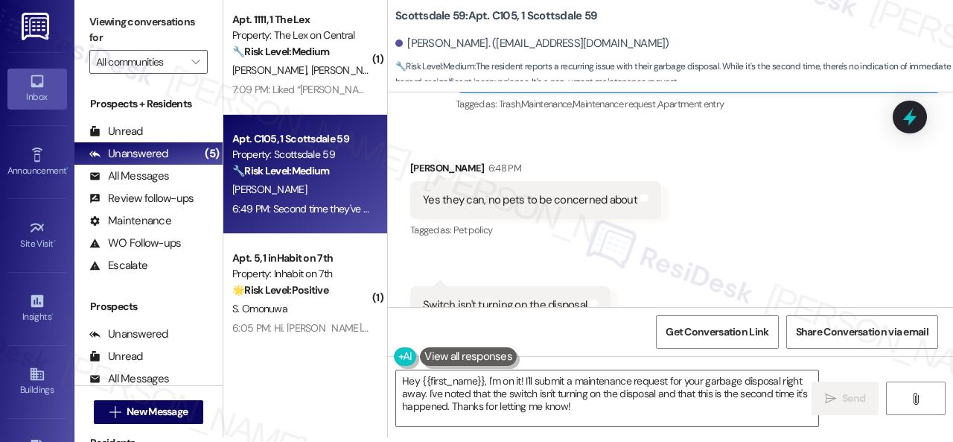
click at [704, 206] on div "Received via SMS [PERSON_NAME] 6:48 PM Yes they can, no pets to be concerned ab…" at bounding box center [670, 294] width 565 height 335
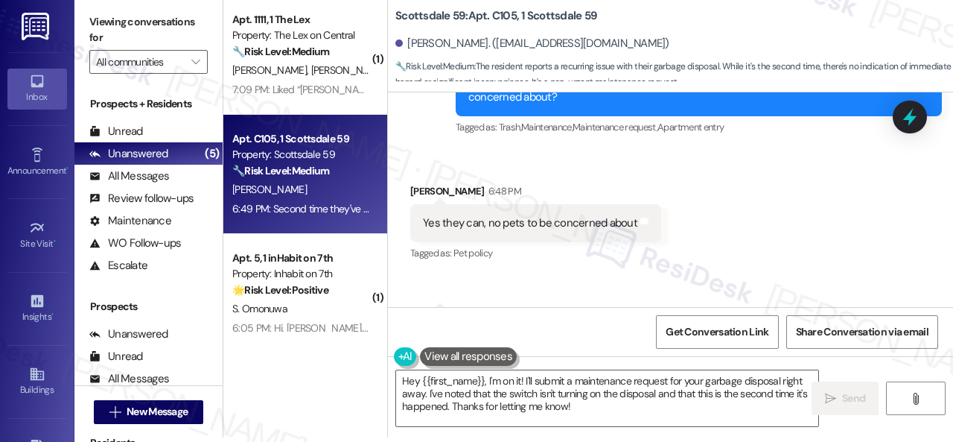
scroll to position [4443, 0]
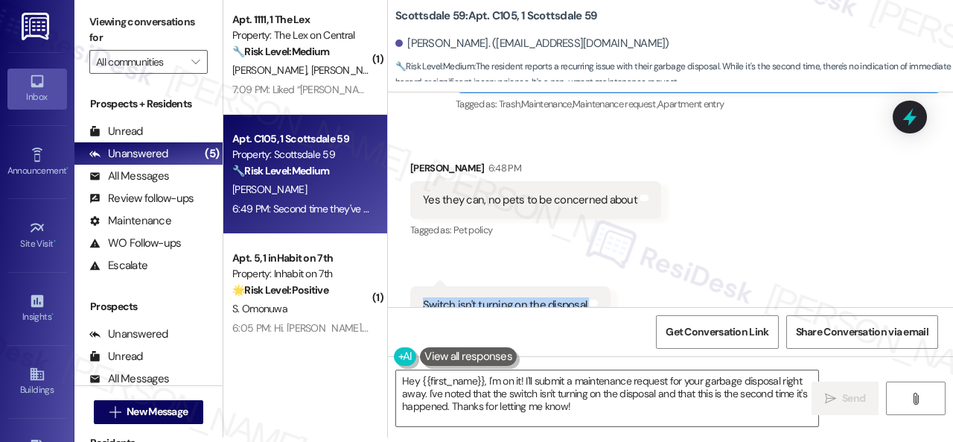
drag, startPoint x: 421, startPoint y: 224, endPoint x: 585, endPoint y: 235, distance: 164.1
click at [585, 286] on div "Switch isn't turning on the disposal Tags and notes" at bounding box center [510, 305] width 200 height 38
copy div "Switch isn't turning on the disposal Tags and notes"
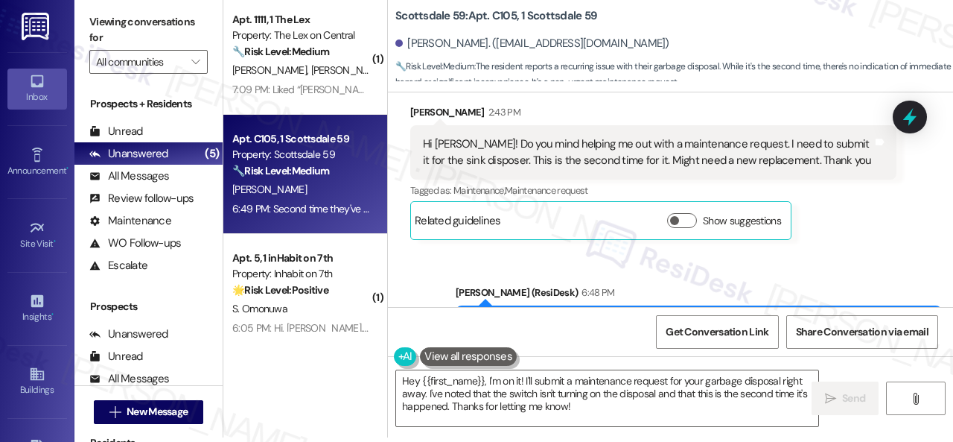
scroll to position [4071, 0]
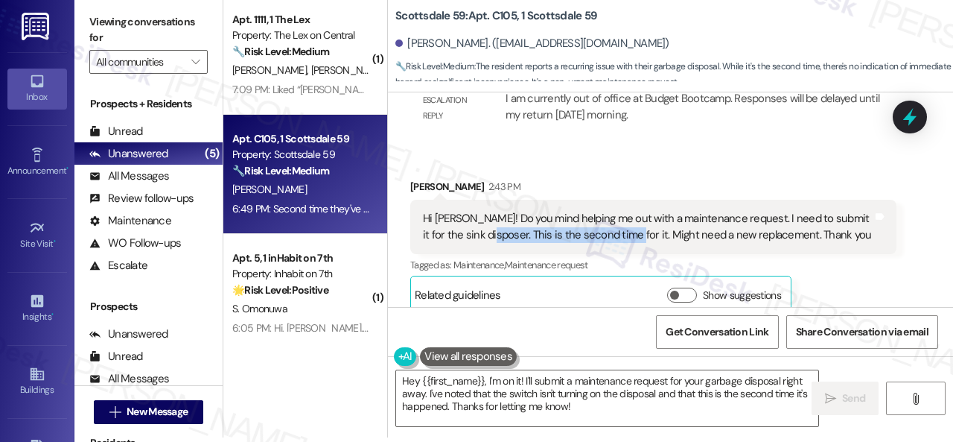
drag, startPoint x: 487, startPoint y: 154, endPoint x: 623, endPoint y: 152, distance: 136.3
click at [623, 211] on div "Hi [PERSON_NAME]! Do you mind helping me out with a maintenance request. I need…" at bounding box center [648, 227] width 450 height 32
copy div "This is the second time for it."
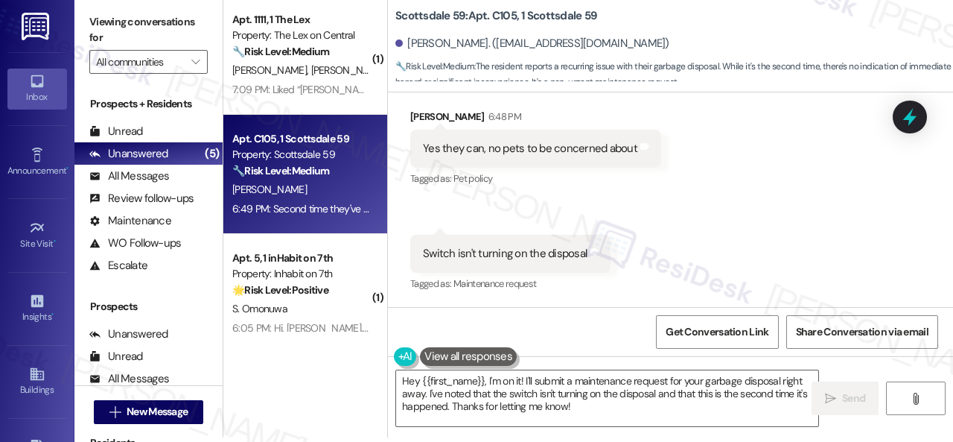
scroll to position [4517, 0]
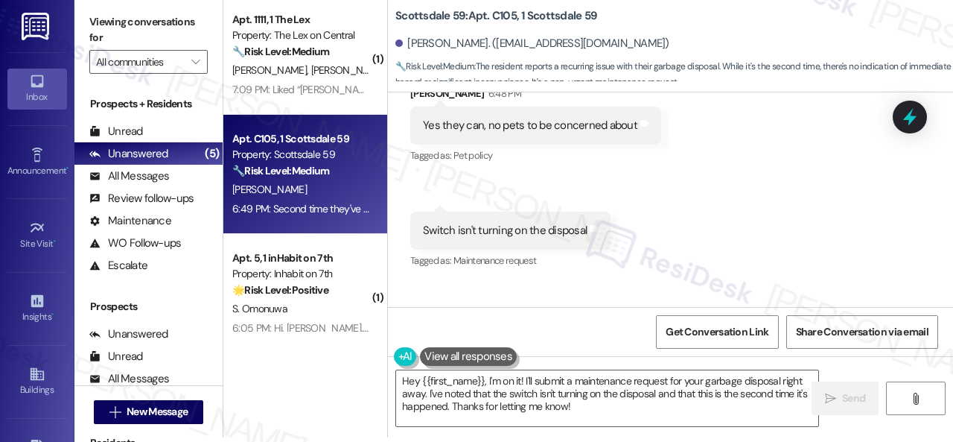
click at [764, 209] on div "Received via SMS [PERSON_NAME] 6:48 PM Yes they can, no pets to be concerned ab…" at bounding box center [670, 219] width 565 height 335
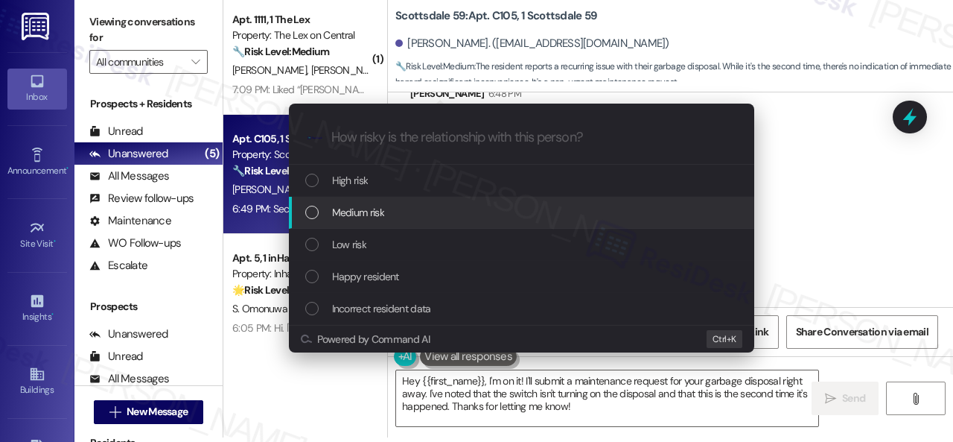
click at [802, 227] on div "Escalate Conversation How risky is the relationship with this person? Topics (e…" at bounding box center [476, 221] width 953 height 442
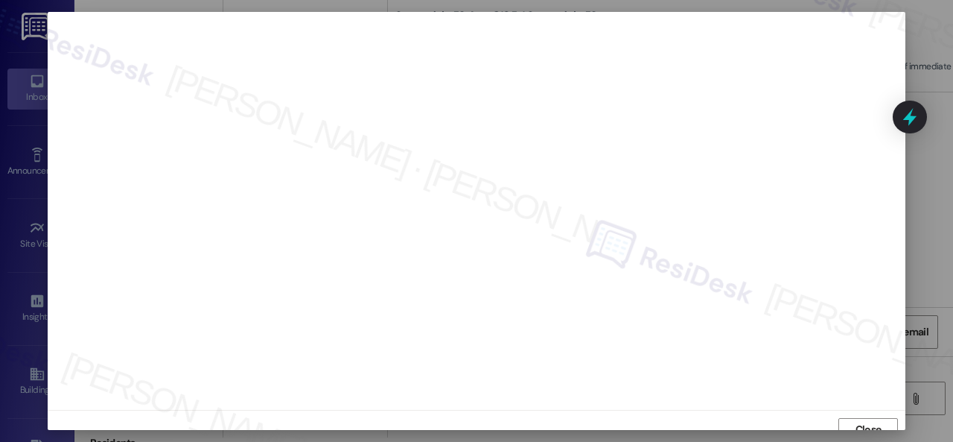
scroll to position [11, 0]
click at [838, 413] on button "Close" at bounding box center [868, 419] width 60 height 24
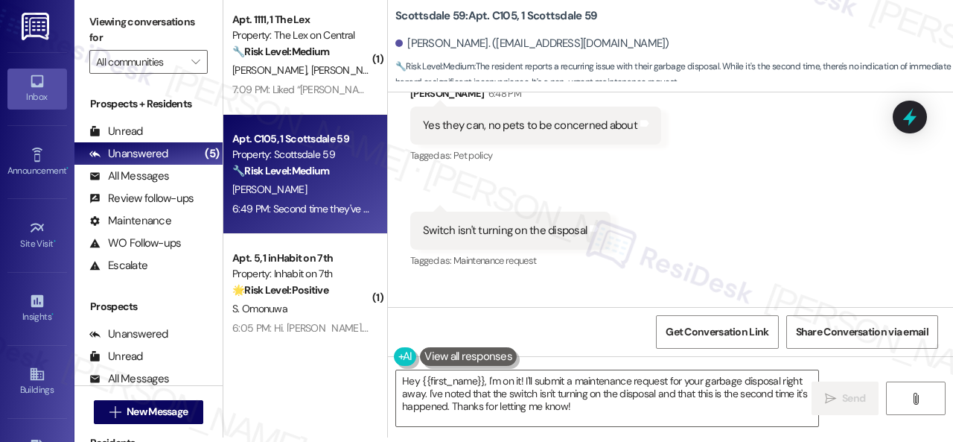
drag, startPoint x: 745, startPoint y: 147, endPoint x: 734, endPoint y: 150, distance: 11.8
click at [745, 147] on div "Received via SMS [PERSON_NAME] 6:48 PM Yes they can, no pets to be concerned ab…" at bounding box center [670, 219] width 565 height 335
click at [628, 392] on textarea "Hey {{first_name}}, I'm on it! I'll submit a maintenance request for your garba…" at bounding box center [607, 398] width 422 height 56
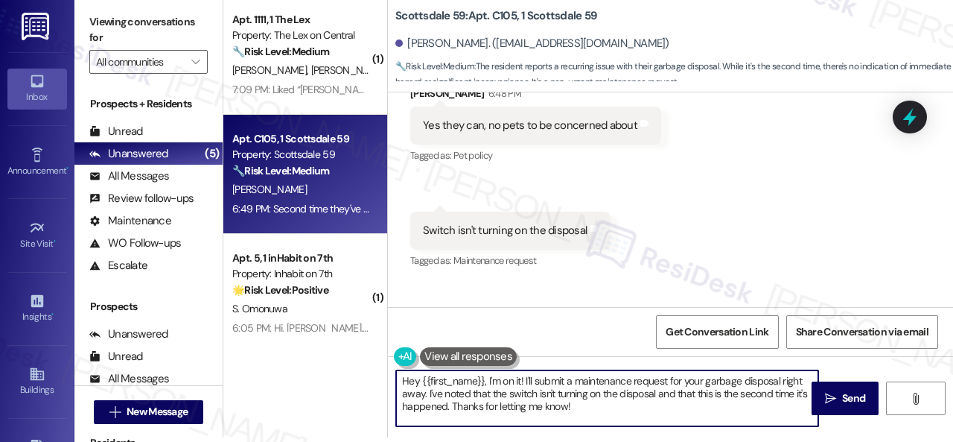
paste textarea "Thank you. I've submitted a work order on your behalf and notified the site tea…"
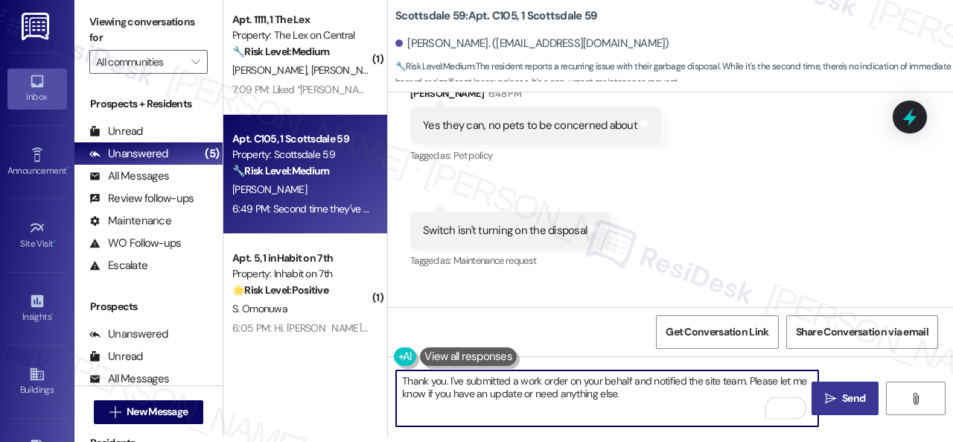
type textarea "Thank you. I've submitted a work order on your behalf and notified the site tea…"
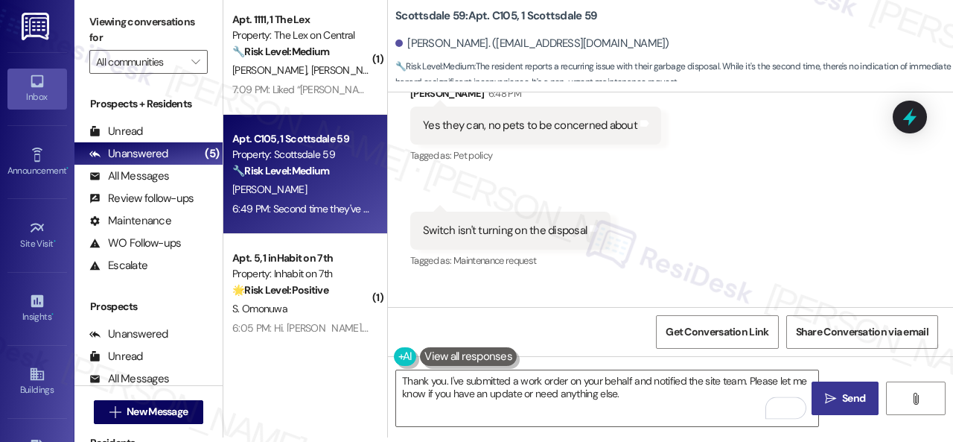
click at [841, 410] on button " Send" at bounding box center [845, 398] width 67 height 34
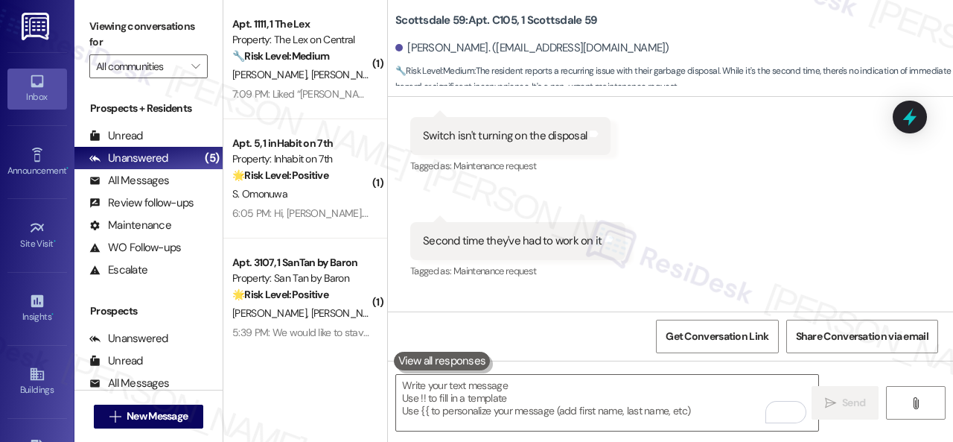
scroll to position [4637, 0]
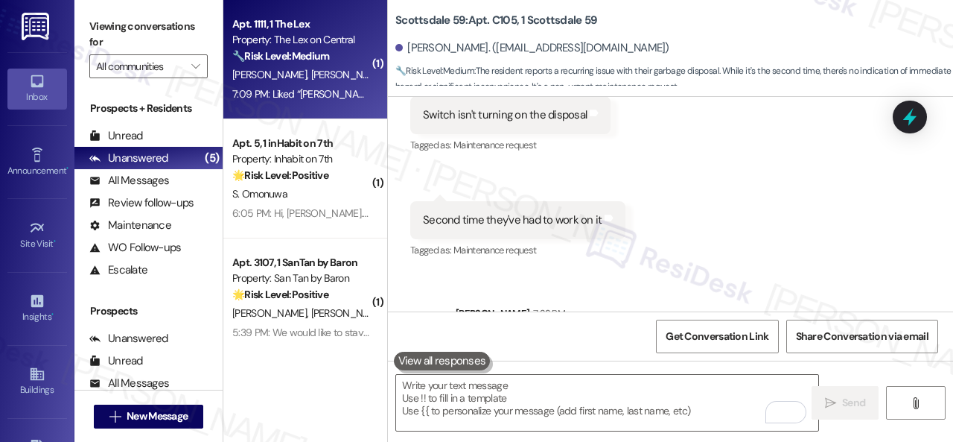
click at [277, 44] on div "Property: The Lex on Central" at bounding box center [301, 40] width 138 height 16
type textarea "Fetching suggested responses. Please feel free to read through the conversation…"
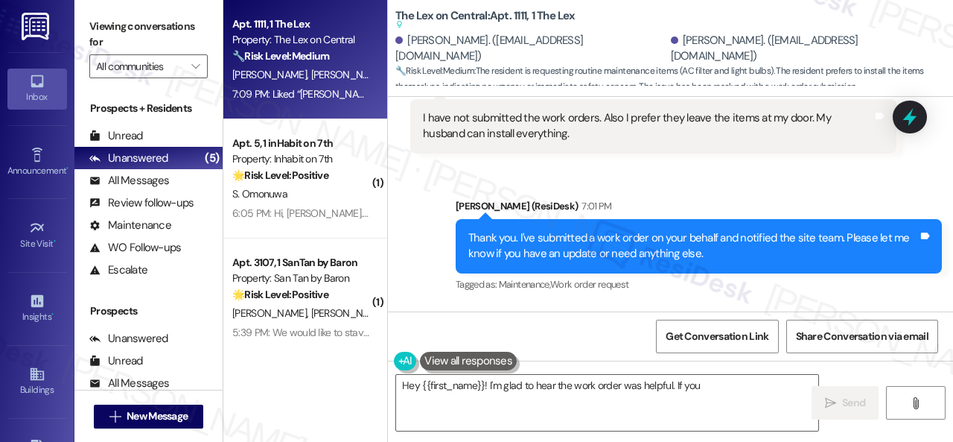
scroll to position [1553, 0]
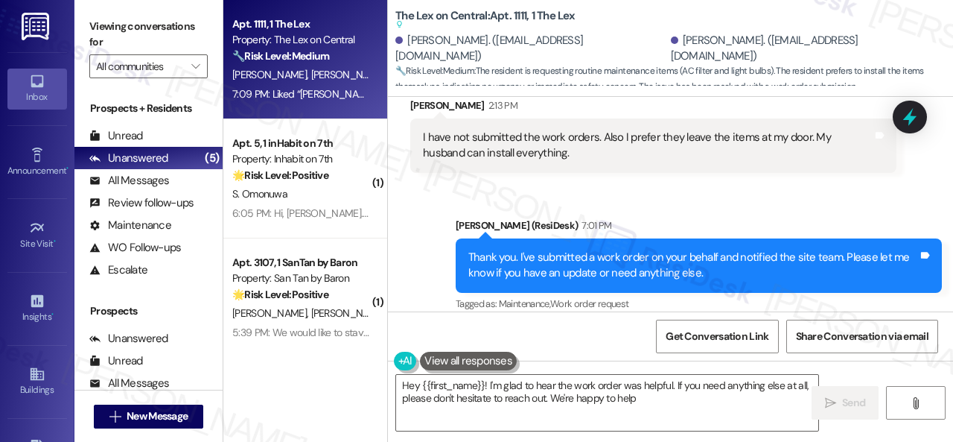
type textarea "Hey {{first_name}}! I'm glad to hear the work order was helpful. If you need an…"
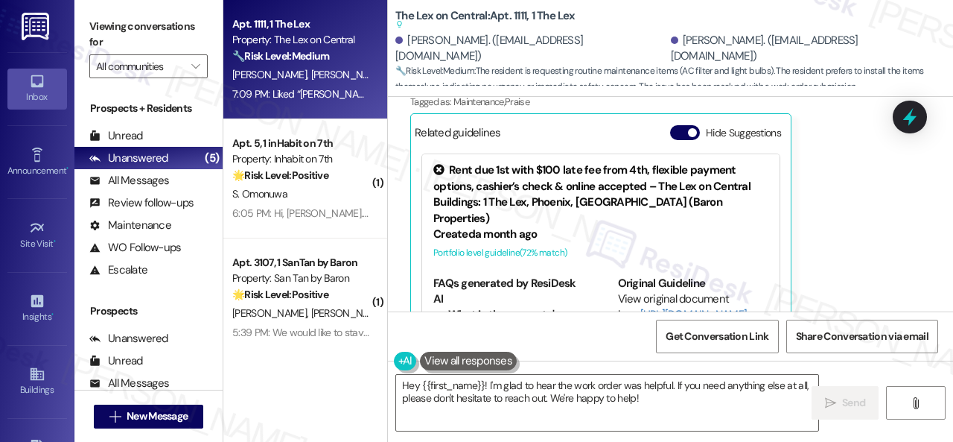
scroll to position [1926, 0]
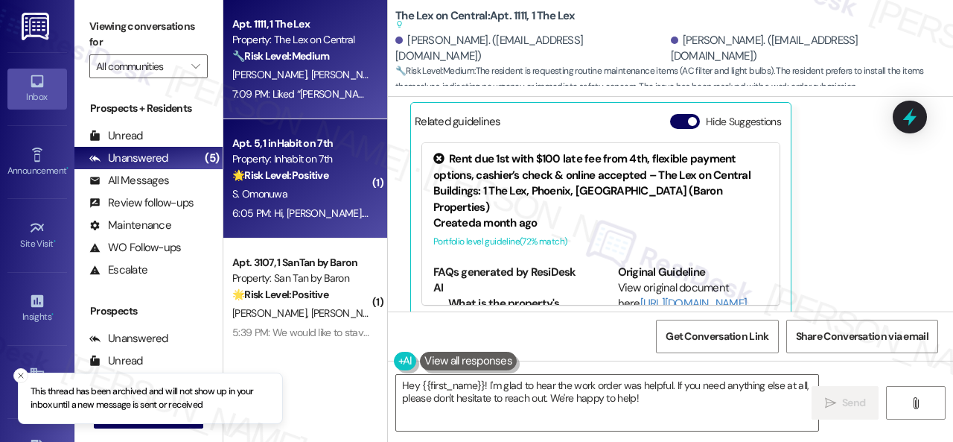
click at [338, 175] on div "🌟 Risk Level: Positive The resident responded positively to the move-in experie…" at bounding box center [301, 176] width 138 height 16
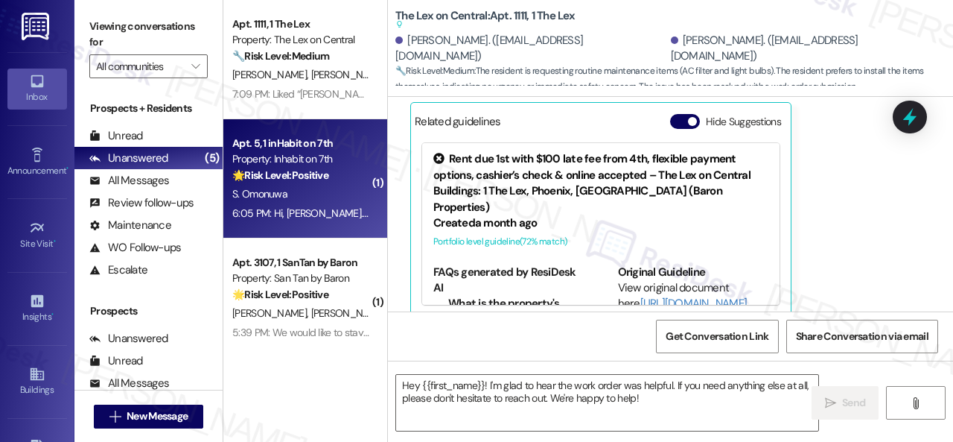
type textarea "Fetching suggested responses. Please feel free to read through the conversation…"
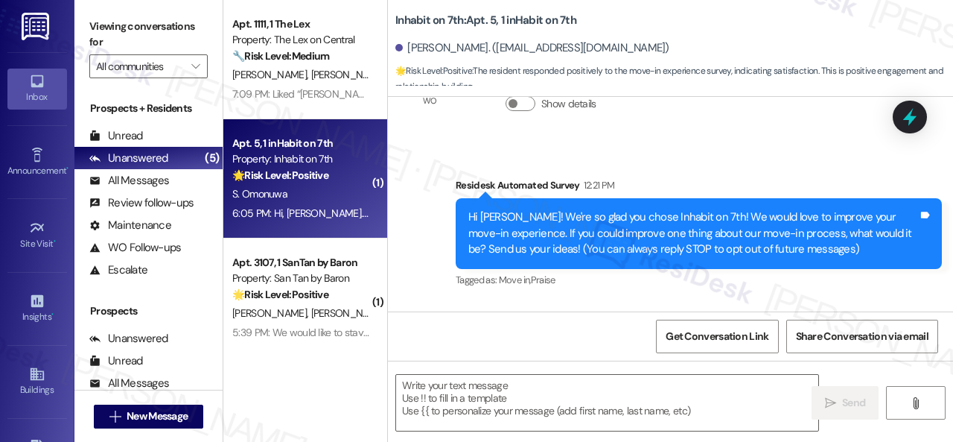
type textarea "Fetching suggested responses. Please feel free to read through the conversation…"
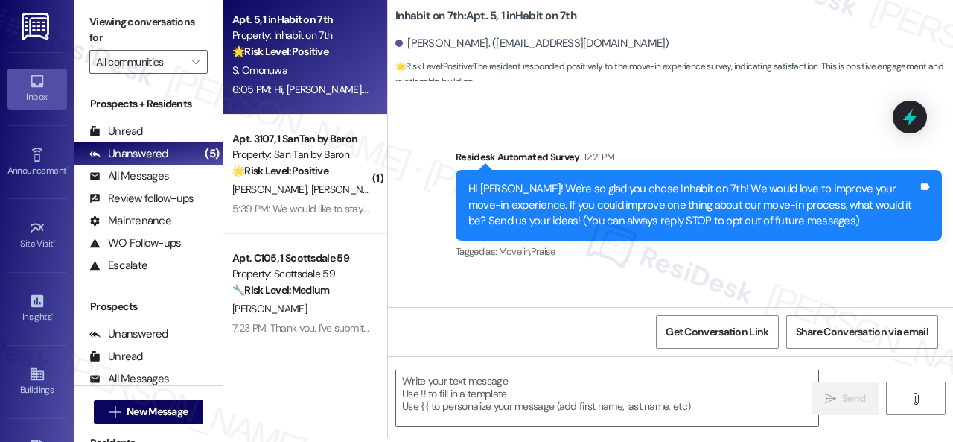
scroll to position [198, 0]
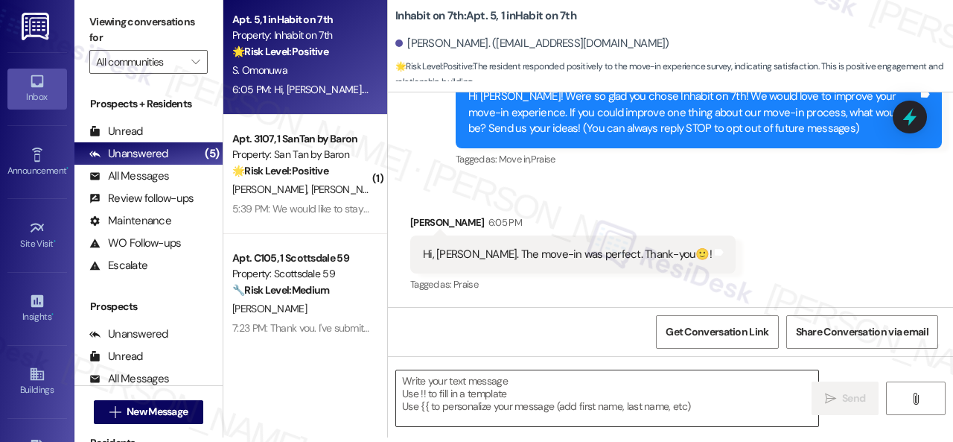
click at [465, 386] on textarea at bounding box center [607, 398] width 422 height 56
paste textarea "Thanks for your feedback. We appreciate it. Enjoy your day!"
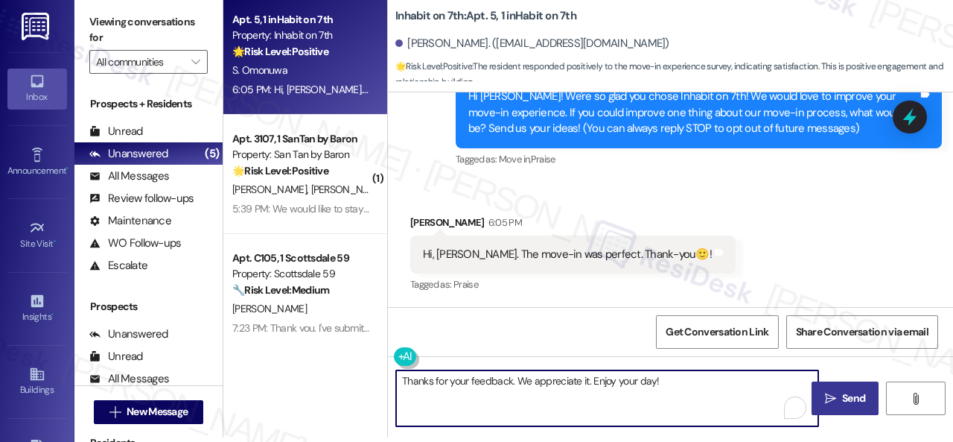
type textarea "Thanks for your feedback. We appreciate it. Enjoy your day!"
click at [850, 406] on button " Send" at bounding box center [845, 398] width 67 height 34
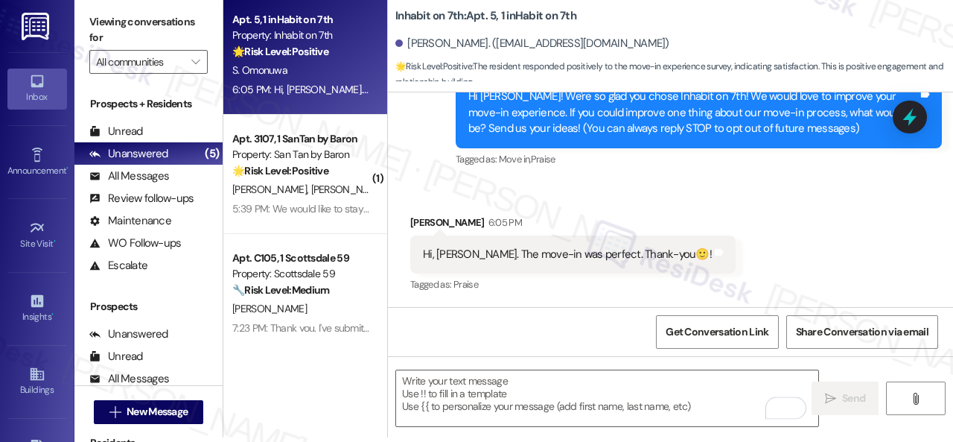
scroll to position [197, 0]
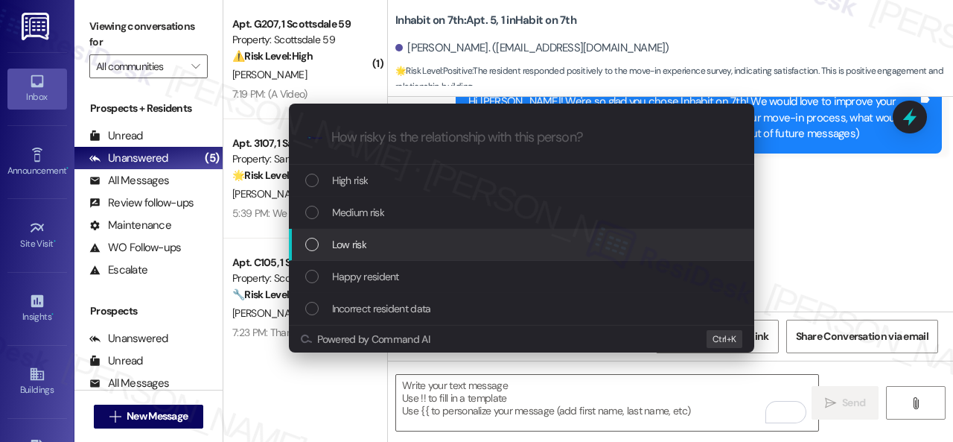
drag, startPoint x: 338, startPoint y: 241, endPoint x: 384, endPoint y: 255, distance: 48.3
click at [340, 245] on span "Low risk" at bounding box center [349, 244] width 34 height 16
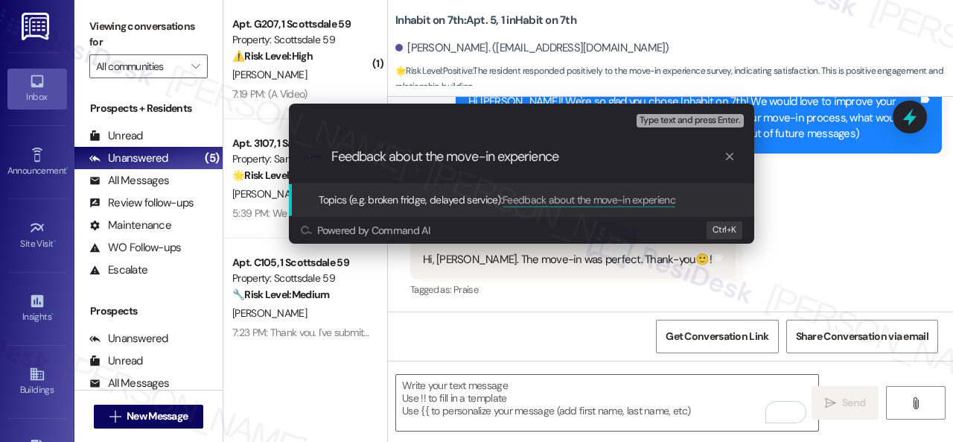
type input "Feedback about the move-in experience."
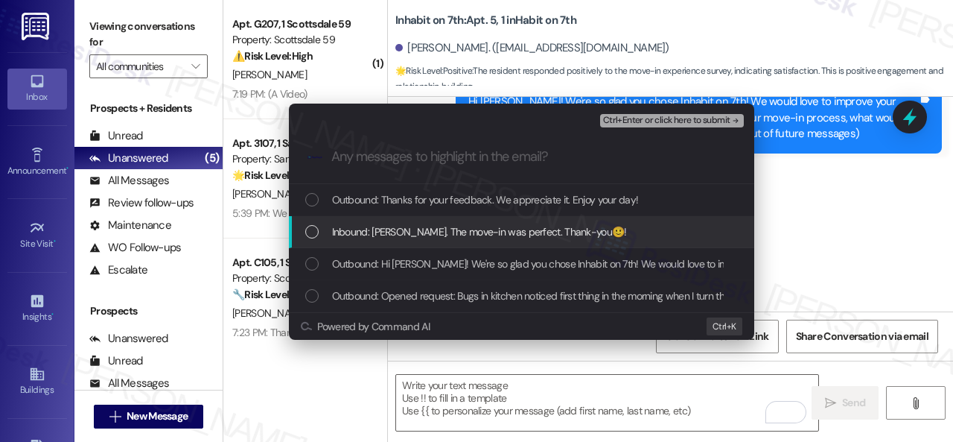
click at [413, 233] on span "Inbound: [PERSON_NAME]. The move-in was perfect. Thank-you🙂!" at bounding box center [479, 231] width 295 height 16
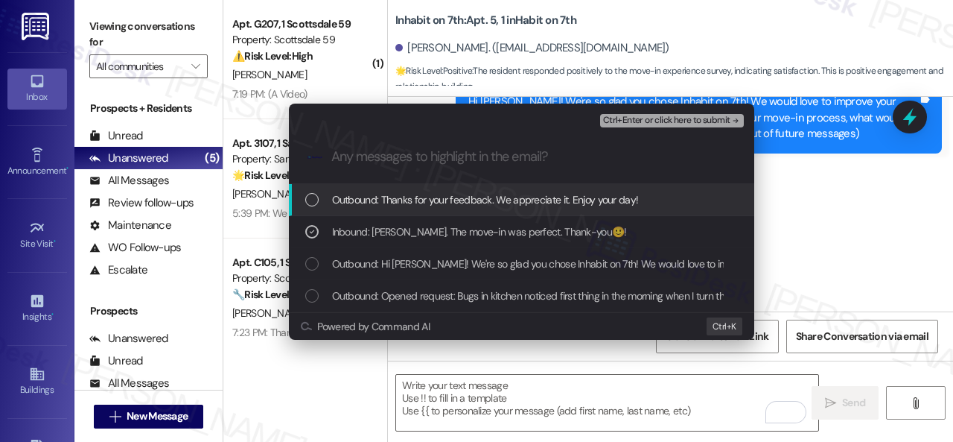
click at [636, 120] on span "Ctrl+Enter or click here to submit" at bounding box center [666, 120] width 127 height 10
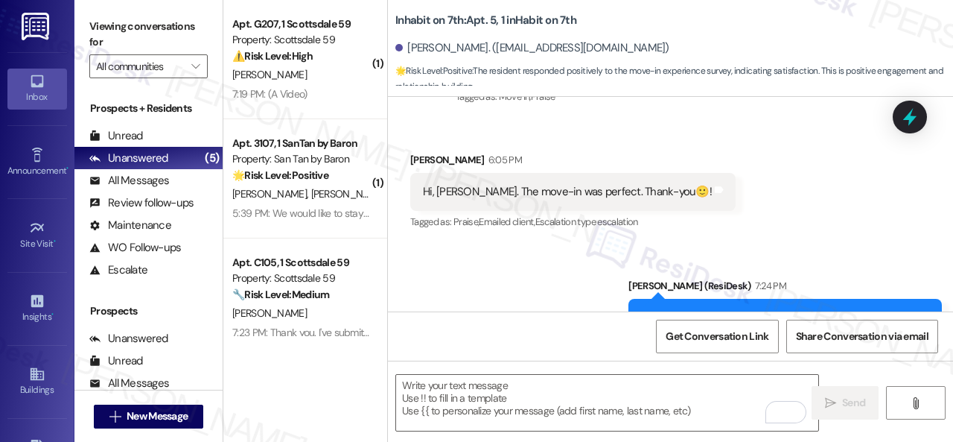
scroll to position [324, 0]
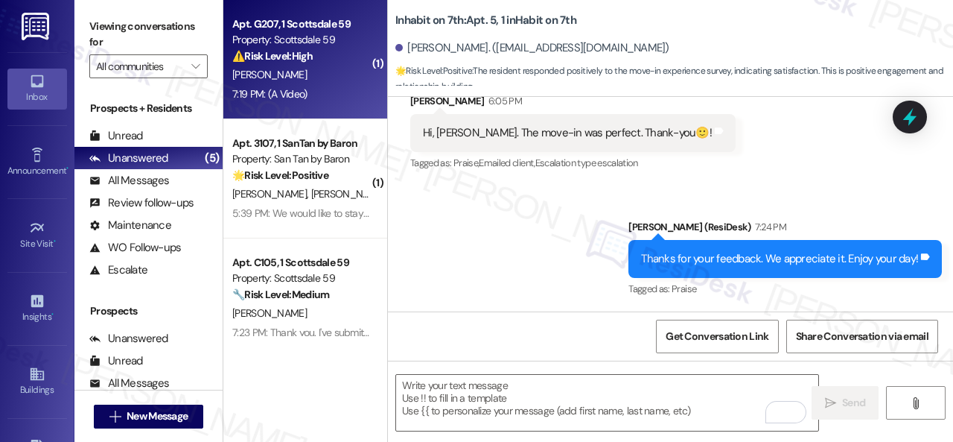
click at [338, 75] on div "[PERSON_NAME]" at bounding box center [301, 75] width 141 height 19
type textarea "Fetching suggested responses. Please feel free to read through the conversation…"
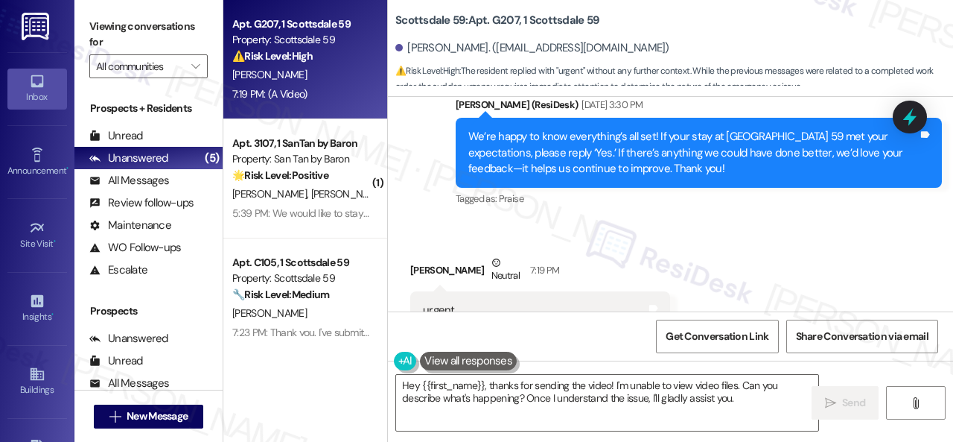
scroll to position [16165, 0]
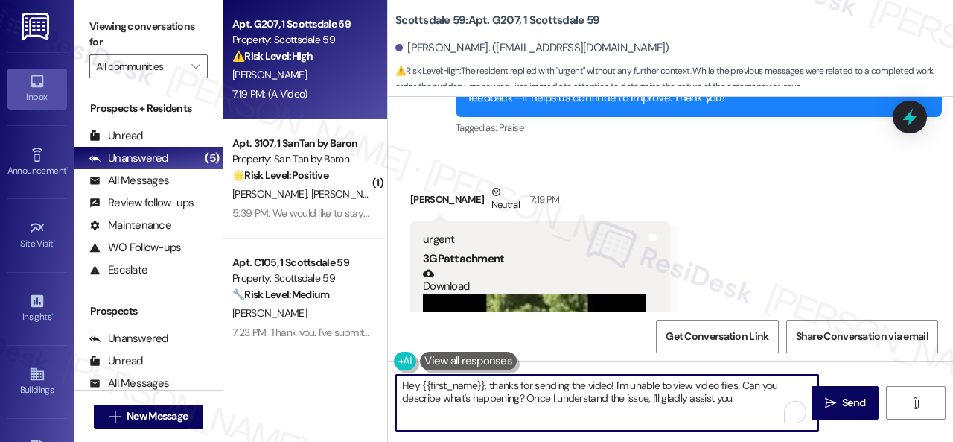
drag, startPoint x: 420, startPoint y: 388, endPoint x: 482, endPoint y: 386, distance: 61.8
click at [482, 386] on textarea "Hey {{first_name}}, thanks for sending the video! I'm unable to view video file…" at bounding box center [607, 403] width 422 height 56
click at [590, 383] on textarea "Hey [PERSON_NAME], thanks for sending the video! I'm unable to view video files…" at bounding box center [607, 403] width 422 height 56
drag, startPoint x: 703, startPoint y: 386, endPoint x: 767, endPoint y: 380, distance: 64.4
click at [767, 380] on textarea "Hey [PERSON_NAME], thanks for sending the video! Unfortunately, m unable to vie…" at bounding box center [607, 403] width 422 height 56
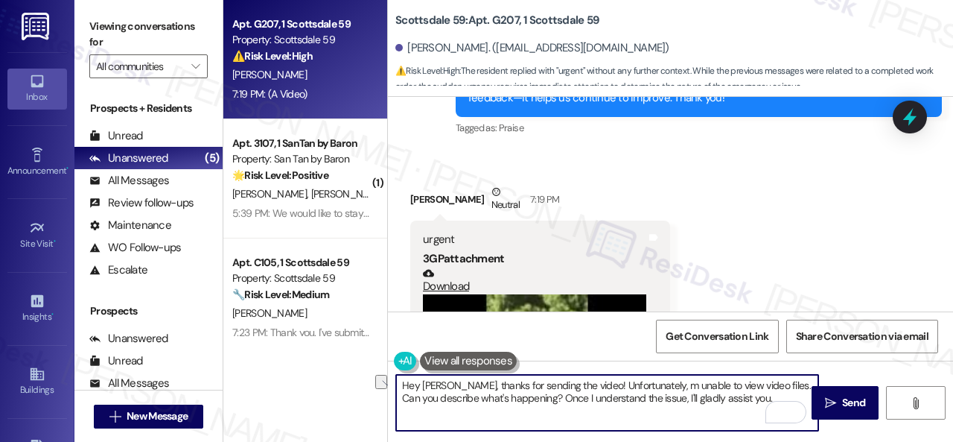
click at [651, 385] on textarea "Hey [PERSON_NAME], thanks for sending the video! Unfortunately, m unable to vie…" at bounding box center [607, 403] width 422 height 56
drag, startPoint x: 704, startPoint y: 385, endPoint x: 762, endPoint y: 402, distance: 59.8
click at [762, 402] on textarea "Hey [PERSON_NAME], thanks for sending the video! Unfortunately, I'm unable to v…" at bounding box center [607, 403] width 422 height 56
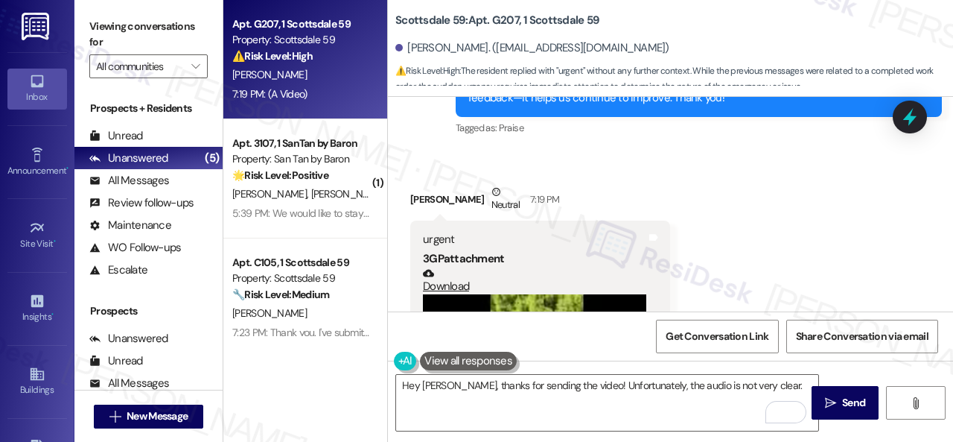
scroll to position [16239, 0]
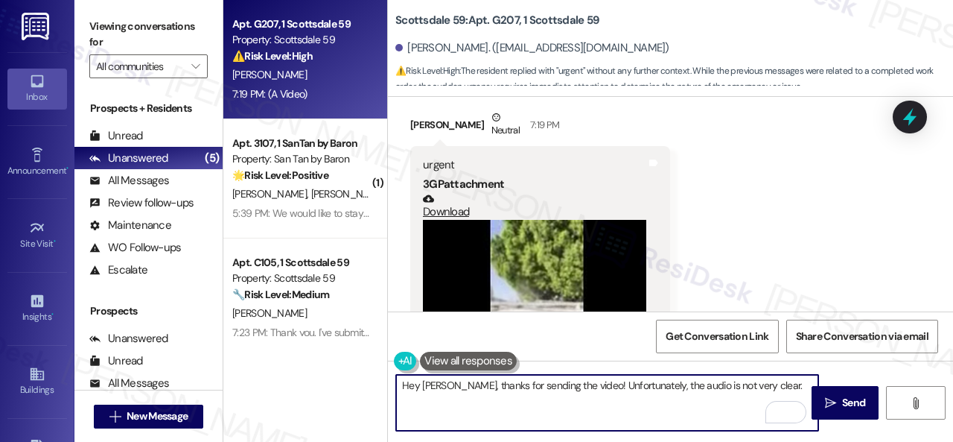
click at [580, 386] on textarea "Hey [PERSON_NAME], thanks for sending the video! Unfortunately, the audio is no…" at bounding box center [607, 403] width 422 height 56
click at [610, 398] on textarea "Hey [PERSON_NAME], thanks for sending the video of a leak! Unfortunately, the a…" at bounding box center [607, 403] width 422 height 56
click at [803, 379] on textarea "Hey [PERSON_NAME], thanks for sending the video of a leak! Unfortunately, the a…" at bounding box center [607, 403] width 422 height 56
paste textarea "Please provide as much detail as possible about the issue"
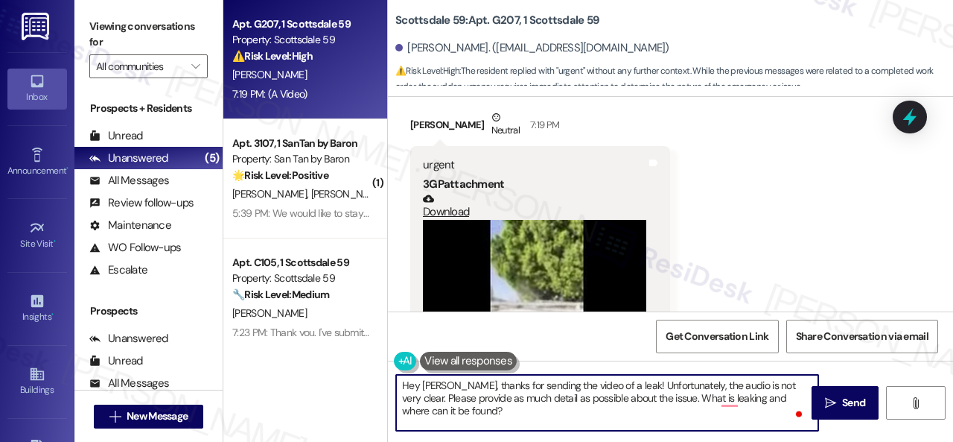
click at [740, 401] on textarea "Hey [PERSON_NAME], thanks for sending the video of a leak! Unfortunately, the a…" at bounding box center [607, 403] width 422 height 56
click at [731, 395] on textarea "Hey [PERSON_NAME], thanks for sending the video of a leak! Unfortunately, the a…" at bounding box center [607, 403] width 422 height 56
click at [675, 411] on textarea "Hey [PERSON_NAME], thanks for sending the video of a leak! Unfortunately, the a…" at bounding box center [607, 403] width 422 height 56
type textarea "Hey [PERSON_NAME], thanks for sending the video of a leak! Unfortunately, the a…"
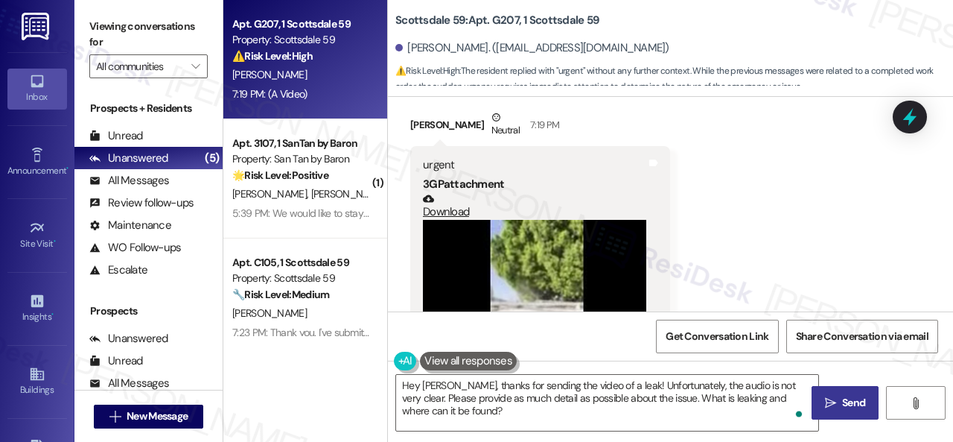
click at [853, 406] on span "Send" at bounding box center [853, 403] width 23 height 16
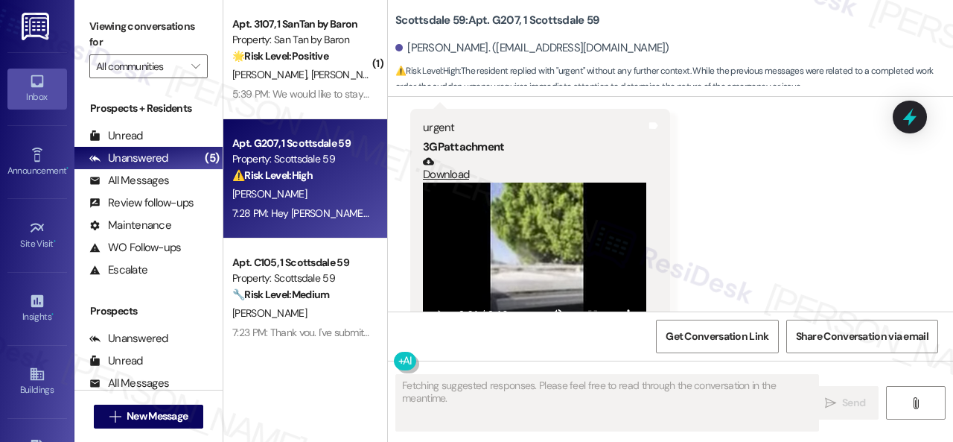
scroll to position [16375, 0]
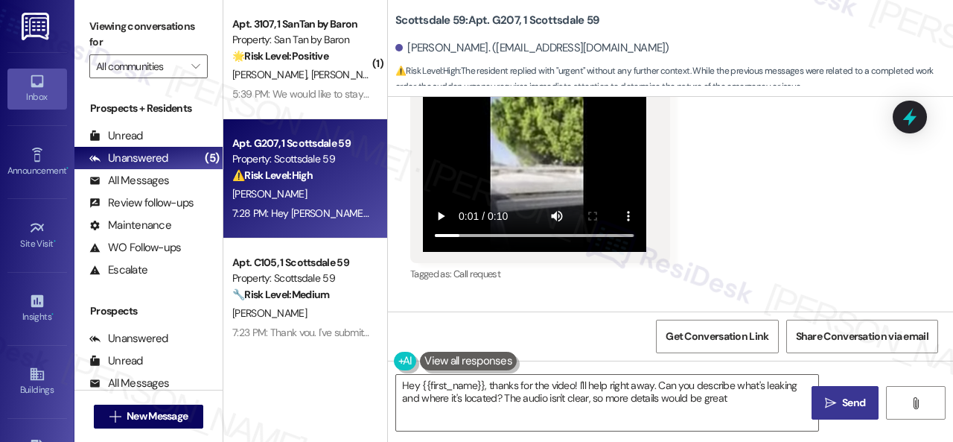
type textarea "Hey {{first_name}}, thanks for the video! I'll help right away. Can you describ…"
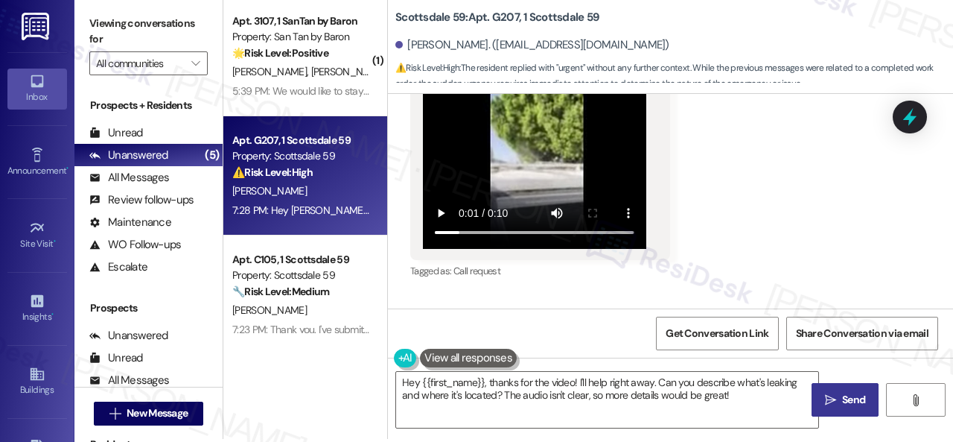
scroll to position [4, 0]
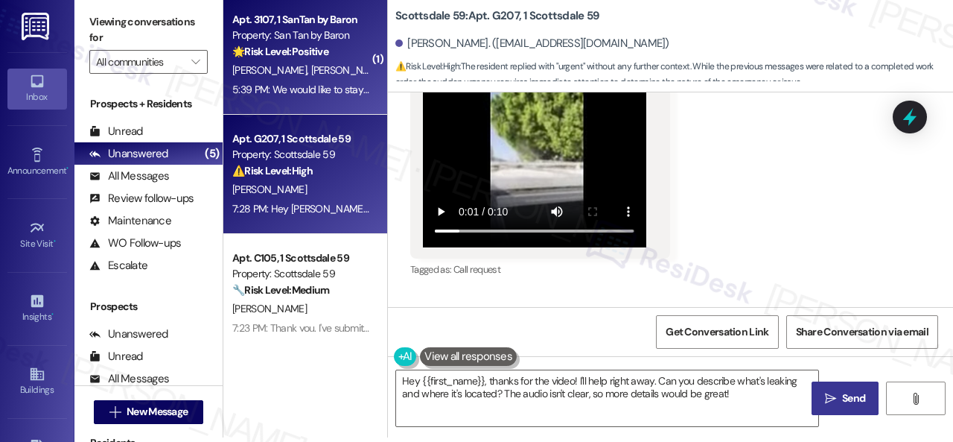
click at [354, 57] on div "🌟 Risk Level: Positive The resident is expressing their desire to renew their l…" at bounding box center [301, 52] width 138 height 16
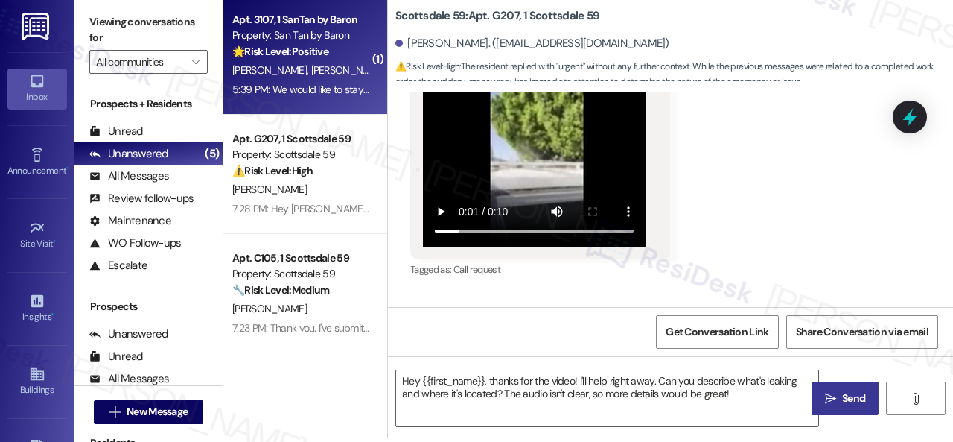
type textarea "Fetching suggested responses. Please feel free to read through the conversation…"
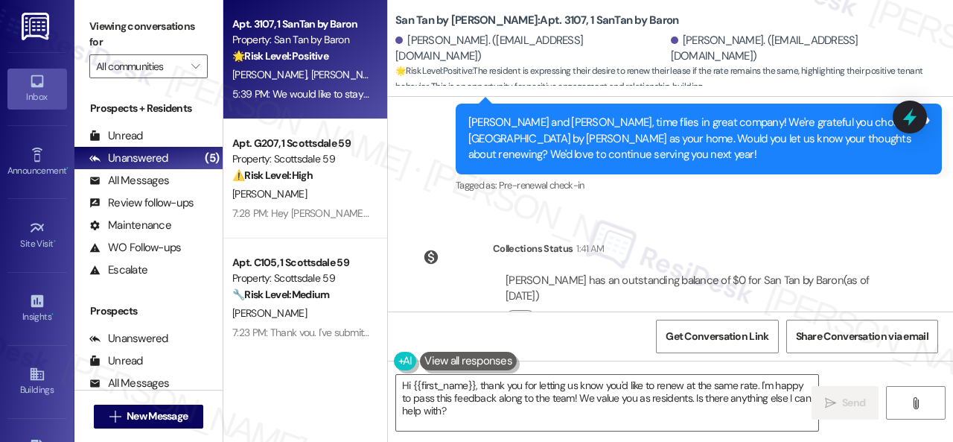
scroll to position [970, 0]
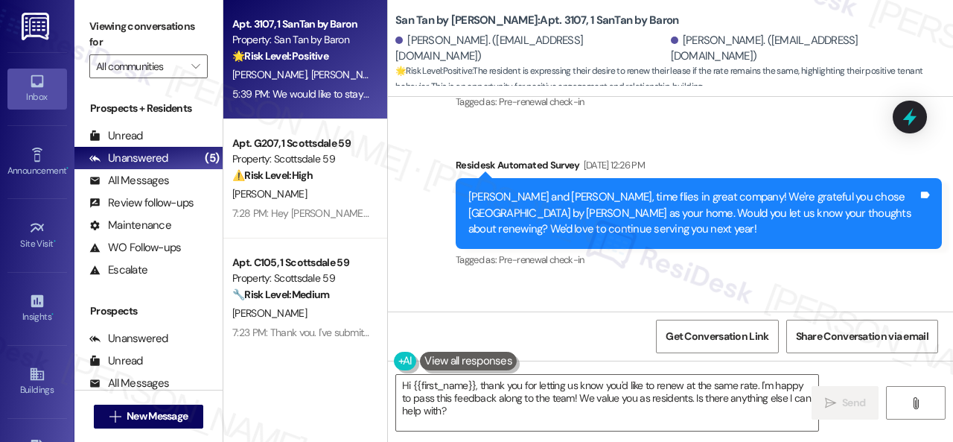
click at [448, 255] on div "Lease started [DATE] 7:00 PM Announcement, sent via SMS [PERSON_NAME] (ResiDesk…" at bounding box center [670, 204] width 565 height 214
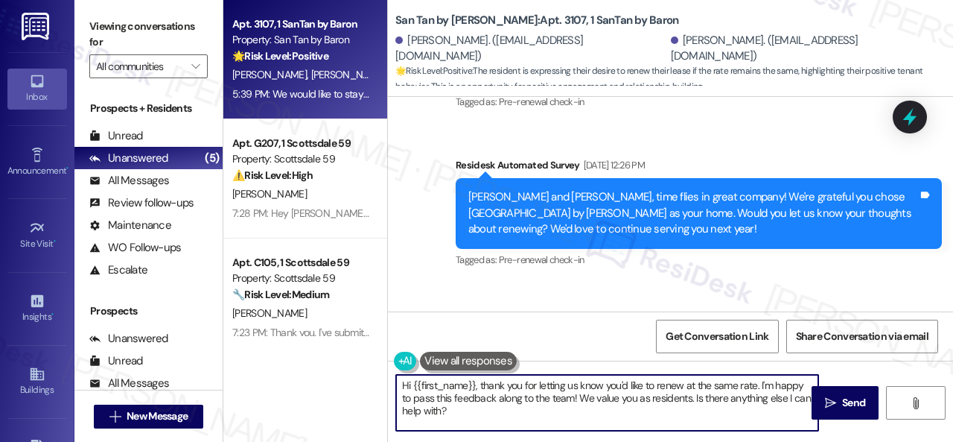
drag, startPoint x: 480, startPoint y: 381, endPoint x: 494, endPoint y: 410, distance: 31.6
click at [494, 410] on textarea "Hi {{first_name}}, thank you for letting us know you'd like to renew at the sam…" at bounding box center [607, 403] width 422 height 56
paste textarea "I'm thrilled to hear you're planning to renew your lease with us at {{property}…"
click at [468, 410] on textarea "Hi {{first_name}}, I'm thrilled to hear you're planning to renew your lease wit…" at bounding box center [607, 403] width 422 height 56
click at [613, 415] on textarea "Hi {{first_name}}, I'm thrilled to hear you're planning to renew your lease wit…" at bounding box center [607, 403] width 422 height 56
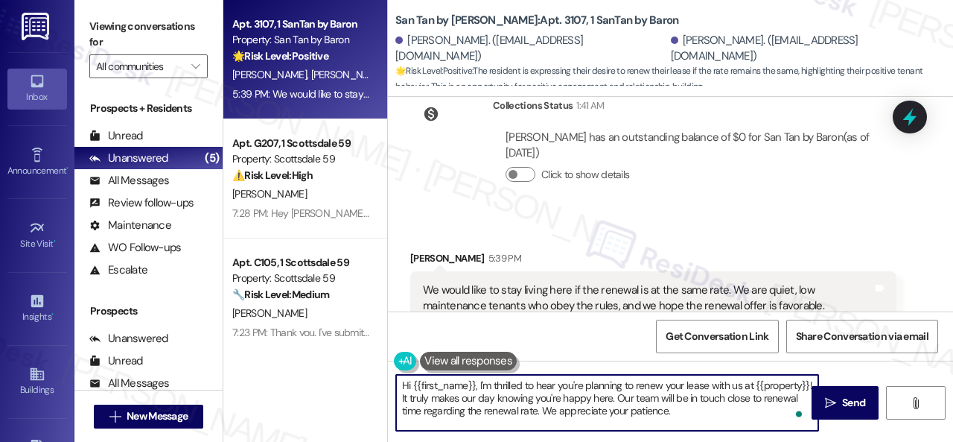
scroll to position [1194, 0]
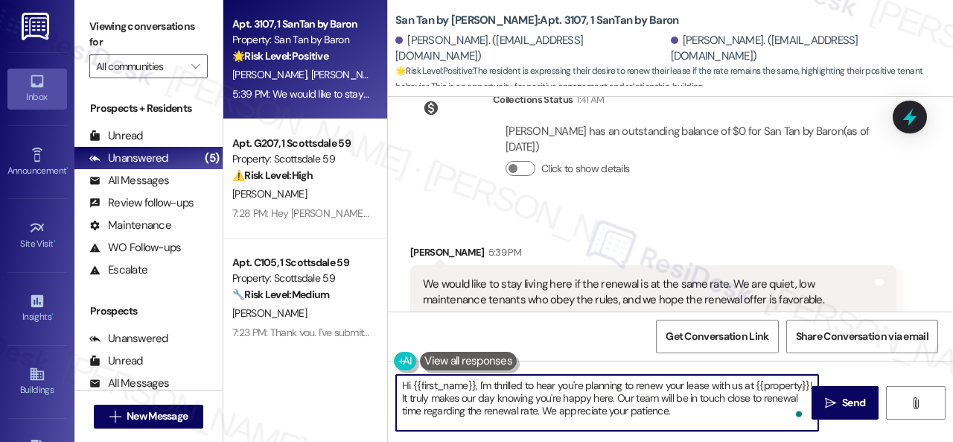
drag, startPoint x: 413, startPoint y: 380, endPoint x: 476, endPoint y: 382, distance: 62.6
click at [476, 382] on textarea "Hi {{first_name}}, I'm thrilled to hear you're planning to renew your lease wit…" at bounding box center [607, 403] width 422 height 56
click at [691, 411] on textarea "Hi [PERSON_NAME]! I'm thrilled to hear you're planning to renew your lease with…" at bounding box center [607, 403] width 422 height 56
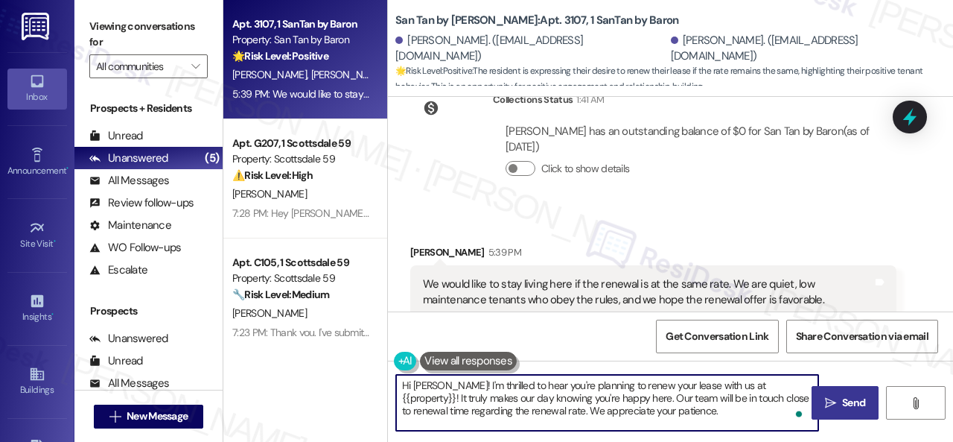
type textarea "Hi [PERSON_NAME]! I'm thrilled to hear you're planning to renew your lease with…"
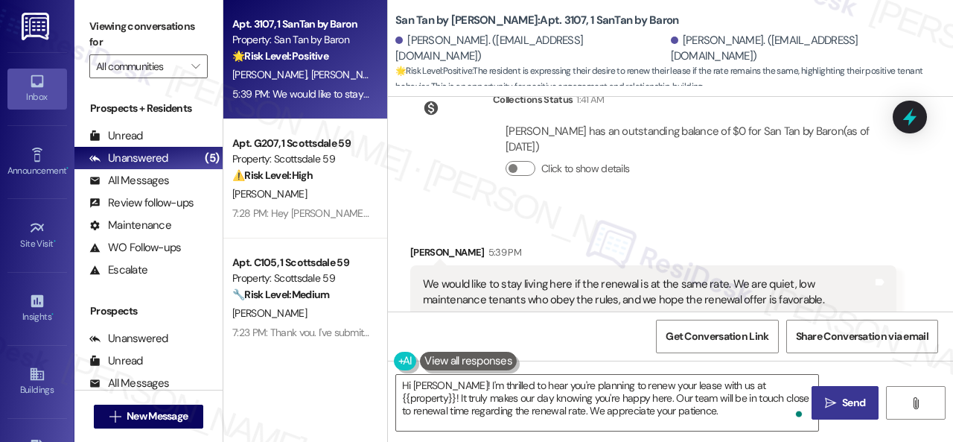
click at [844, 409] on span "Send" at bounding box center [853, 403] width 23 height 16
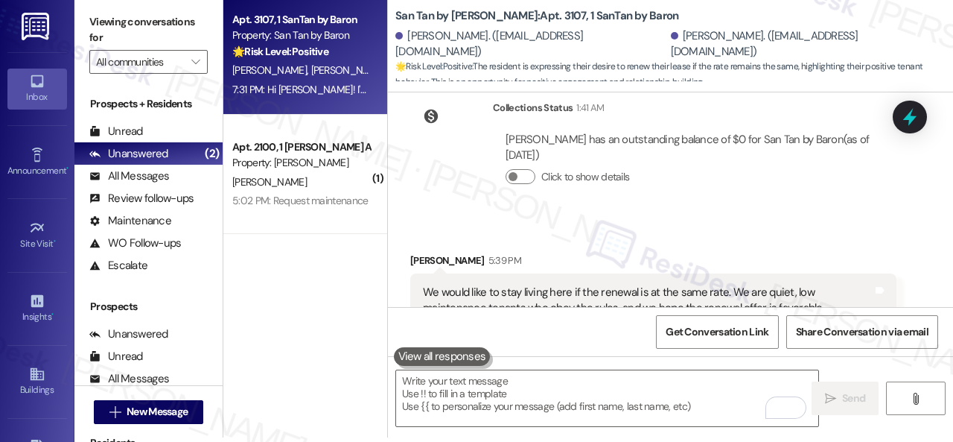
scroll to position [1479, 0]
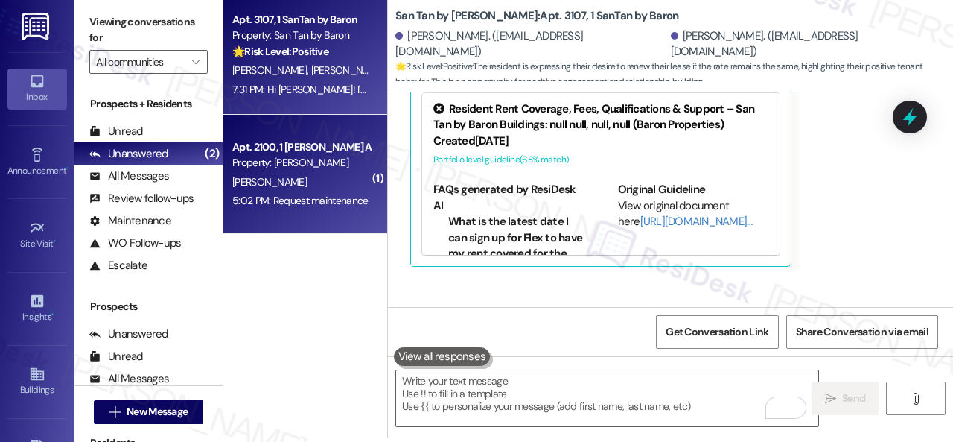
click at [325, 158] on div "Property: [PERSON_NAME]" at bounding box center [301, 163] width 138 height 16
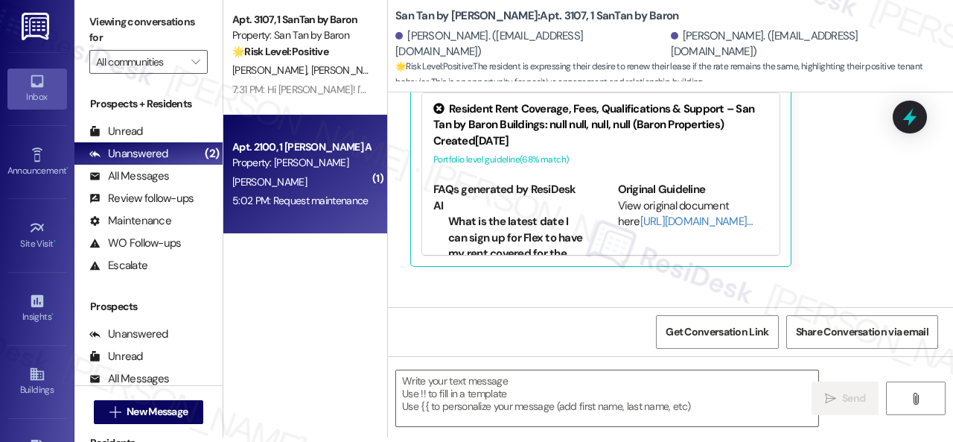
type textarea "Fetching suggested responses. Please feel free to read through the conversation…"
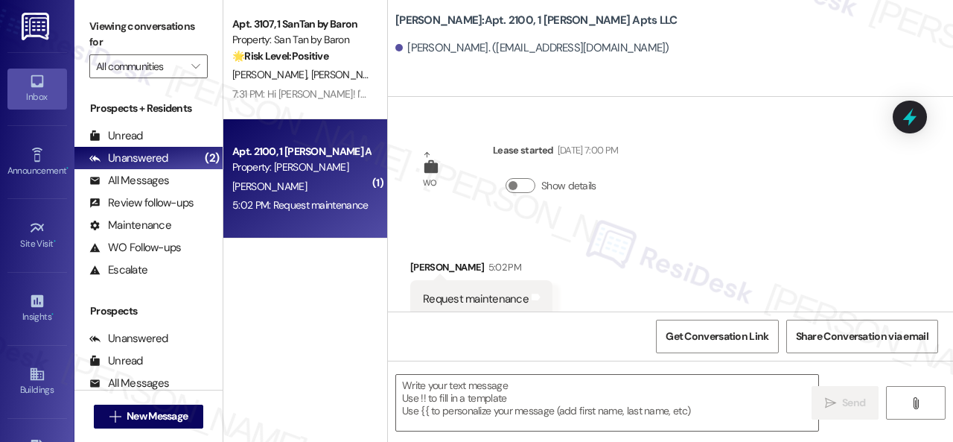
scroll to position [18, 0]
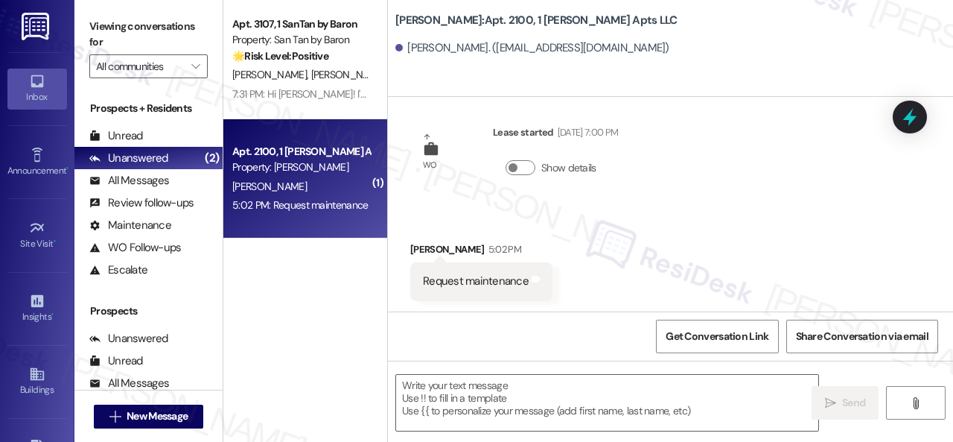
type textarea "Fetching suggested responses. Please feel free to read through the conversation…"
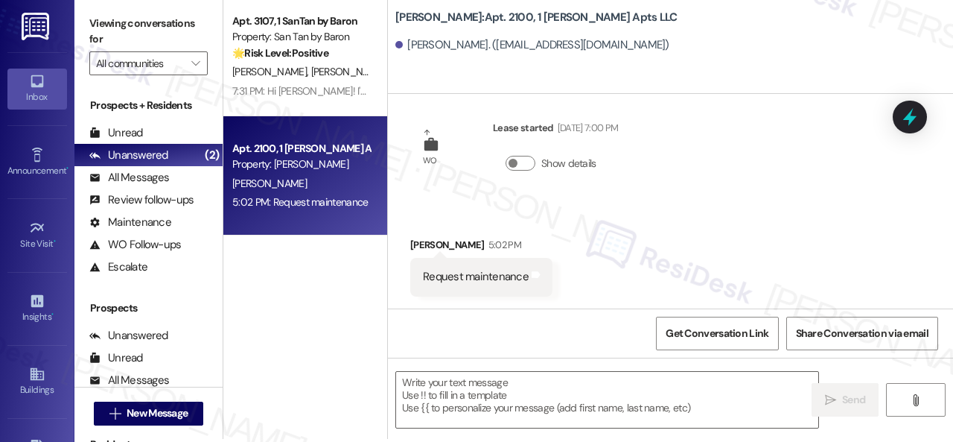
scroll to position [4, 0]
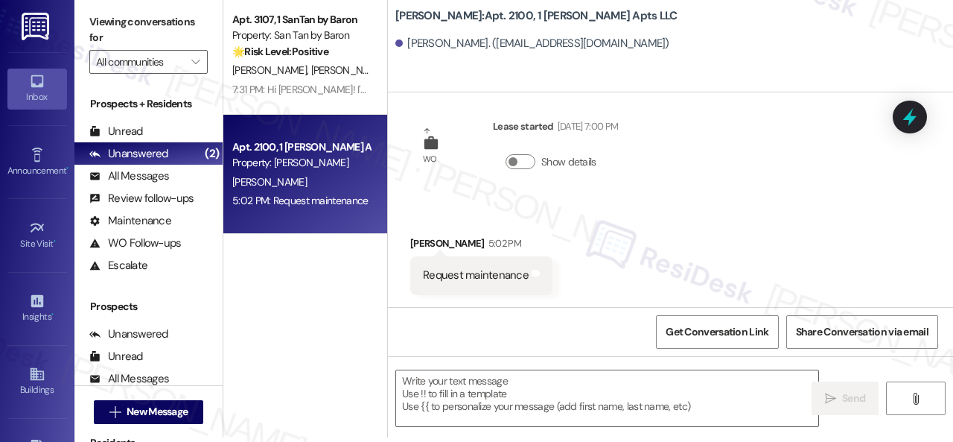
click at [678, 255] on div "Received via SMS [PERSON_NAME] 5:02 PM Request maintenance Tags and notes" at bounding box center [670, 253] width 565 height 103
click at [470, 394] on textarea at bounding box center [607, 398] width 422 height 56
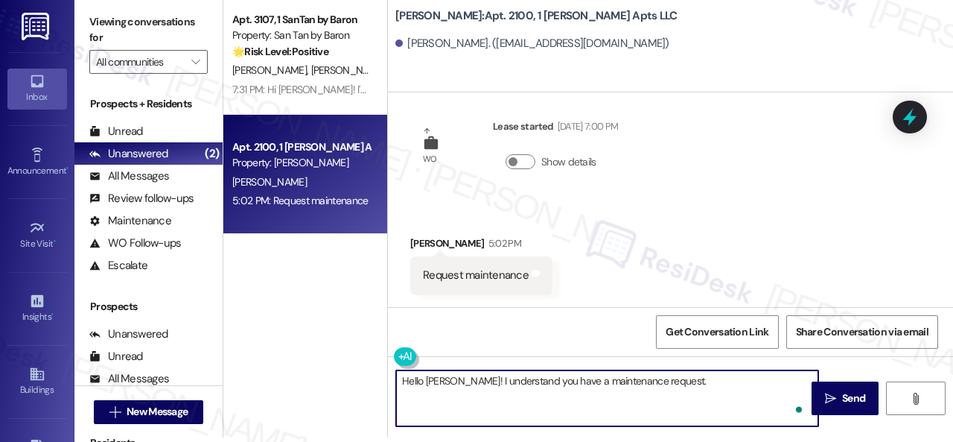
paste textarea "I'll be happy to submit a work order on your behalf. Please provide as much det…"
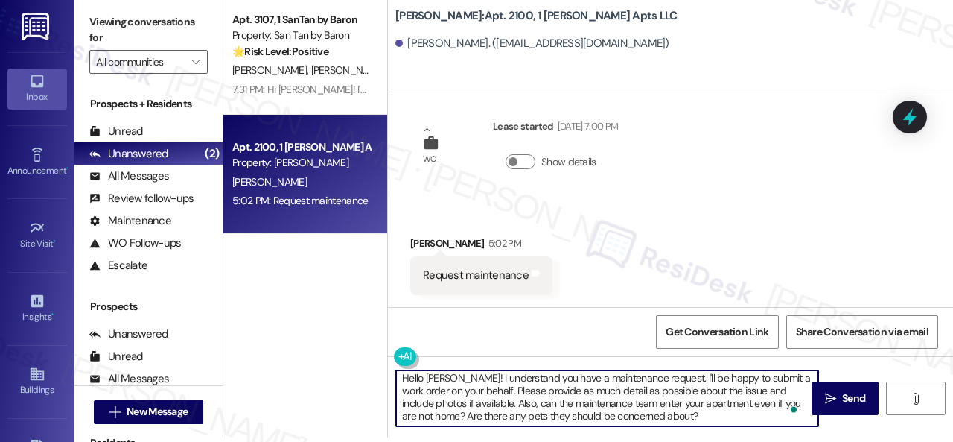
scroll to position [0, 0]
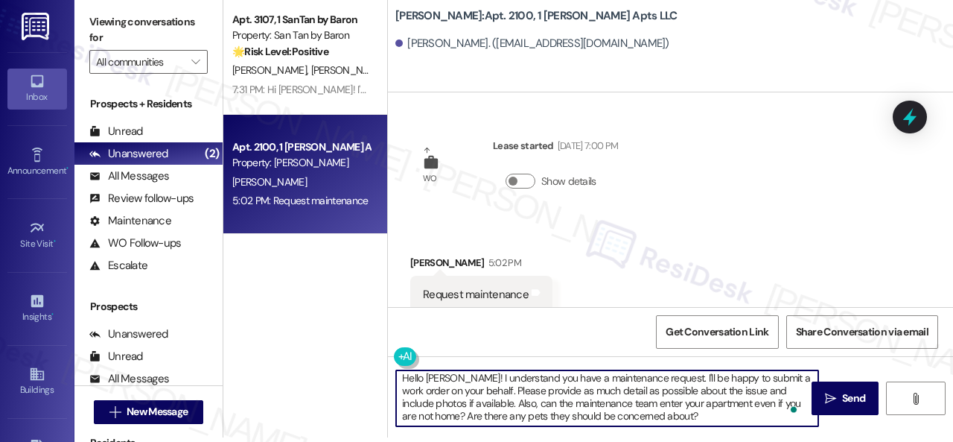
click at [461, 378] on textarea "Hello [PERSON_NAME]! I understand you have a maintenance request. I'll be happy…" at bounding box center [607, 398] width 422 height 56
click at [462, 380] on textarea "Hello [PERSON_NAME]! I understand you have a maintenance request. I'll be happy…" at bounding box center [607, 398] width 422 height 56
type textarea "Hello [PERSON_NAME]! Thank you for reaching out! I understand you have a mainte…"
click at [836, 415] on div "Hello [PERSON_NAME]! Thank you for reaching out! I understand you have a mainte…" at bounding box center [670, 412] width 565 height 112
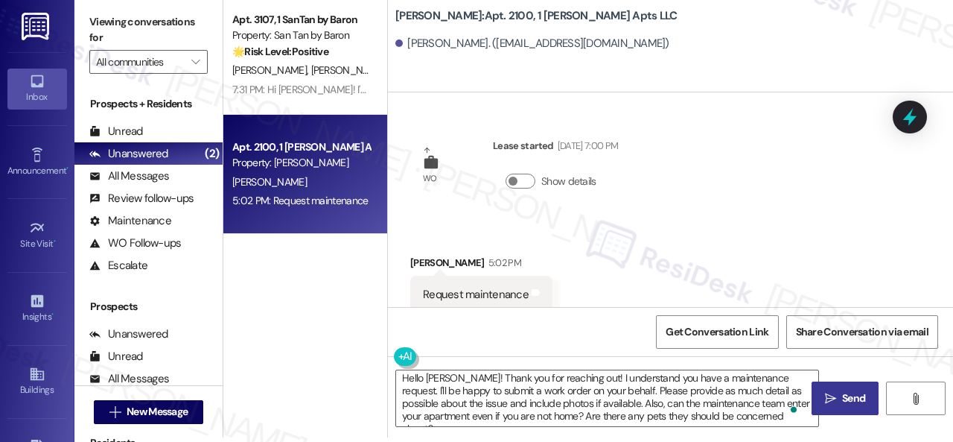
click at [853, 391] on span "Send" at bounding box center [853, 398] width 23 height 16
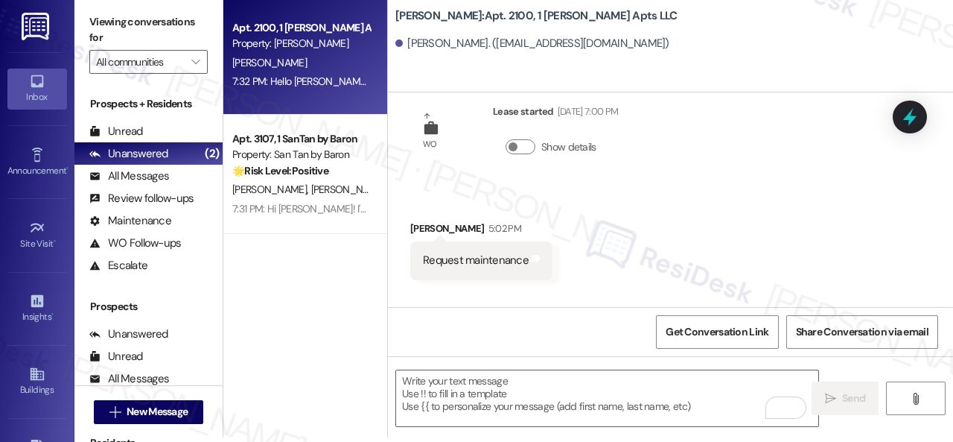
scroll to position [22, 0]
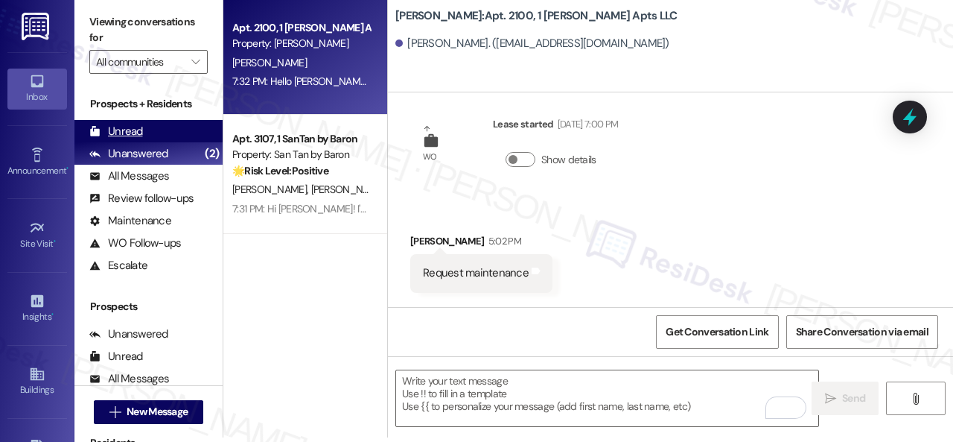
click at [125, 133] on div "Unread" at bounding box center [116, 132] width 54 height 16
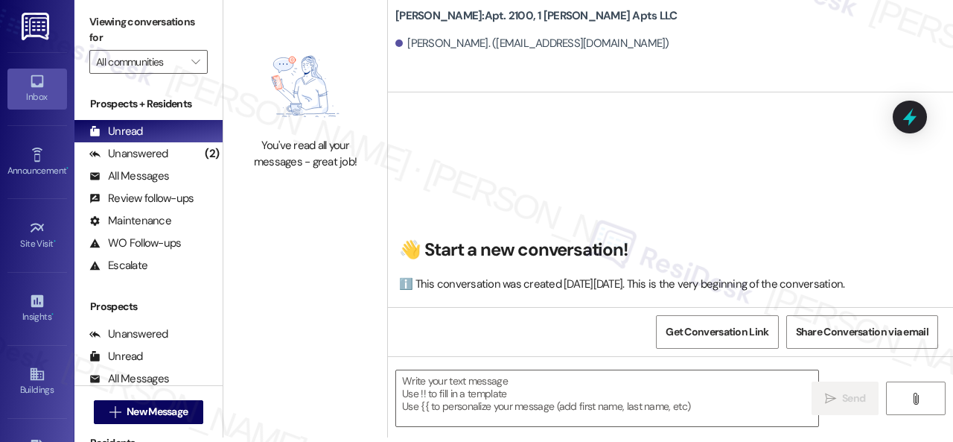
scroll to position [18, 0]
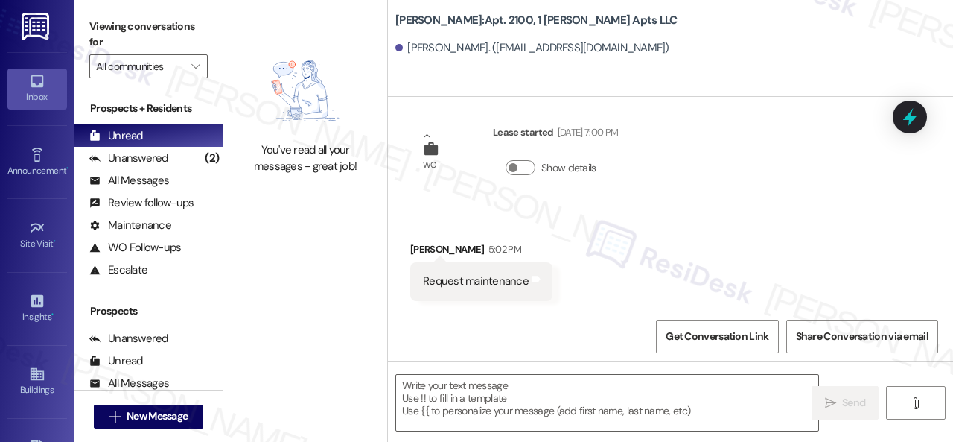
type textarea "Fetching suggested responses. Please feel free to read through the conversation…"
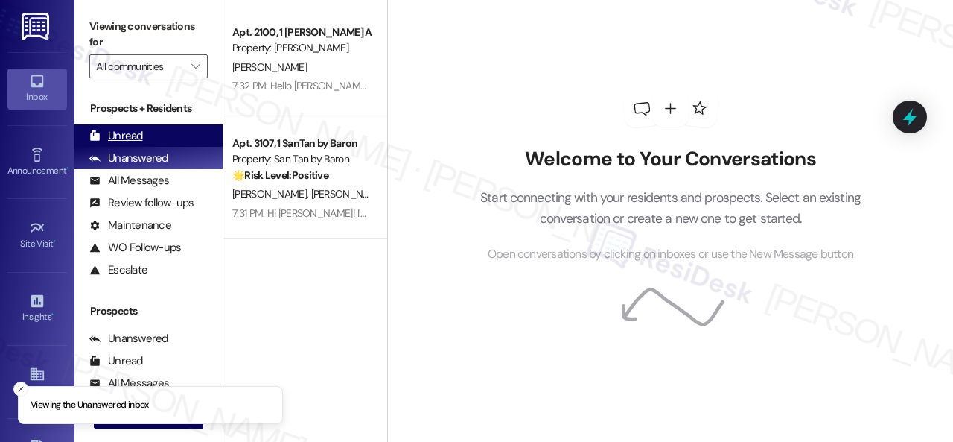
click at [138, 127] on div "Unread (0)" at bounding box center [148, 135] width 148 height 22
